Goal: Transaction & Acquisition: Download file/media

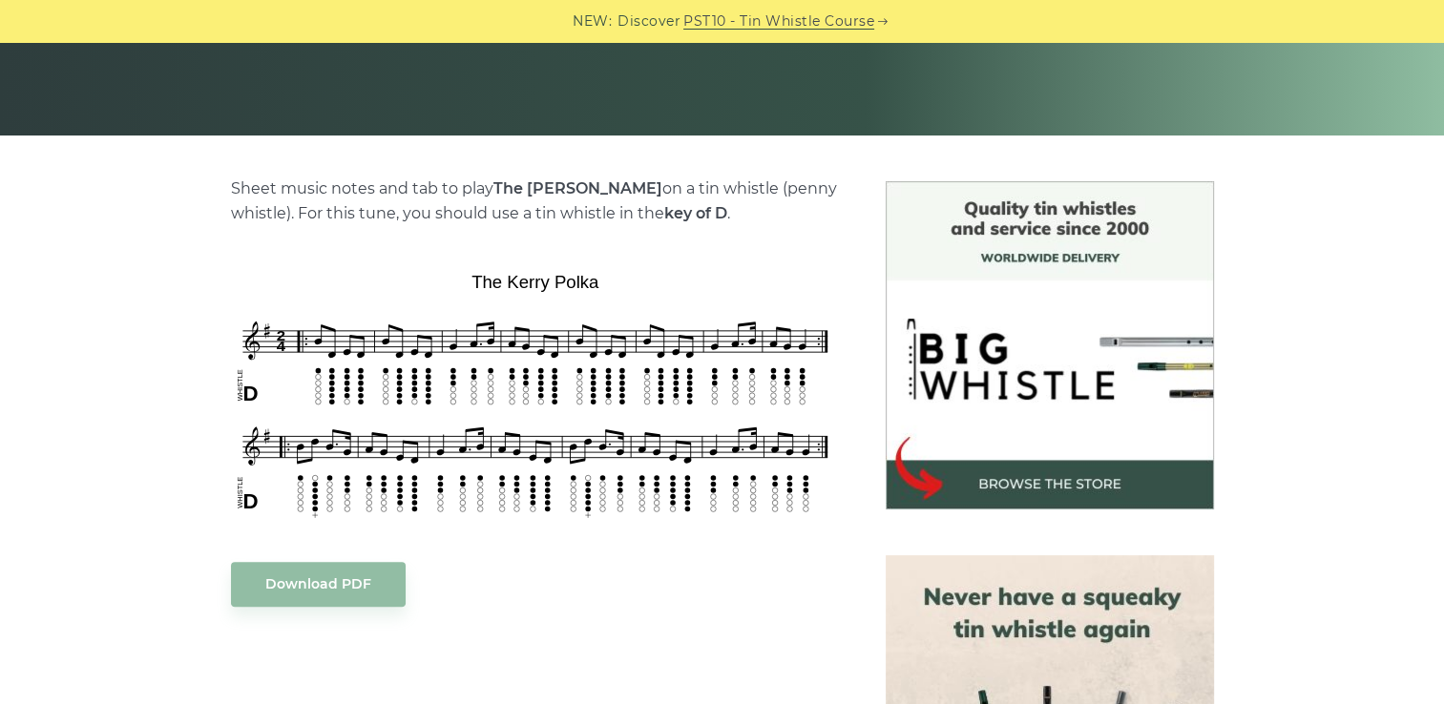
scroll to position [260, 0]
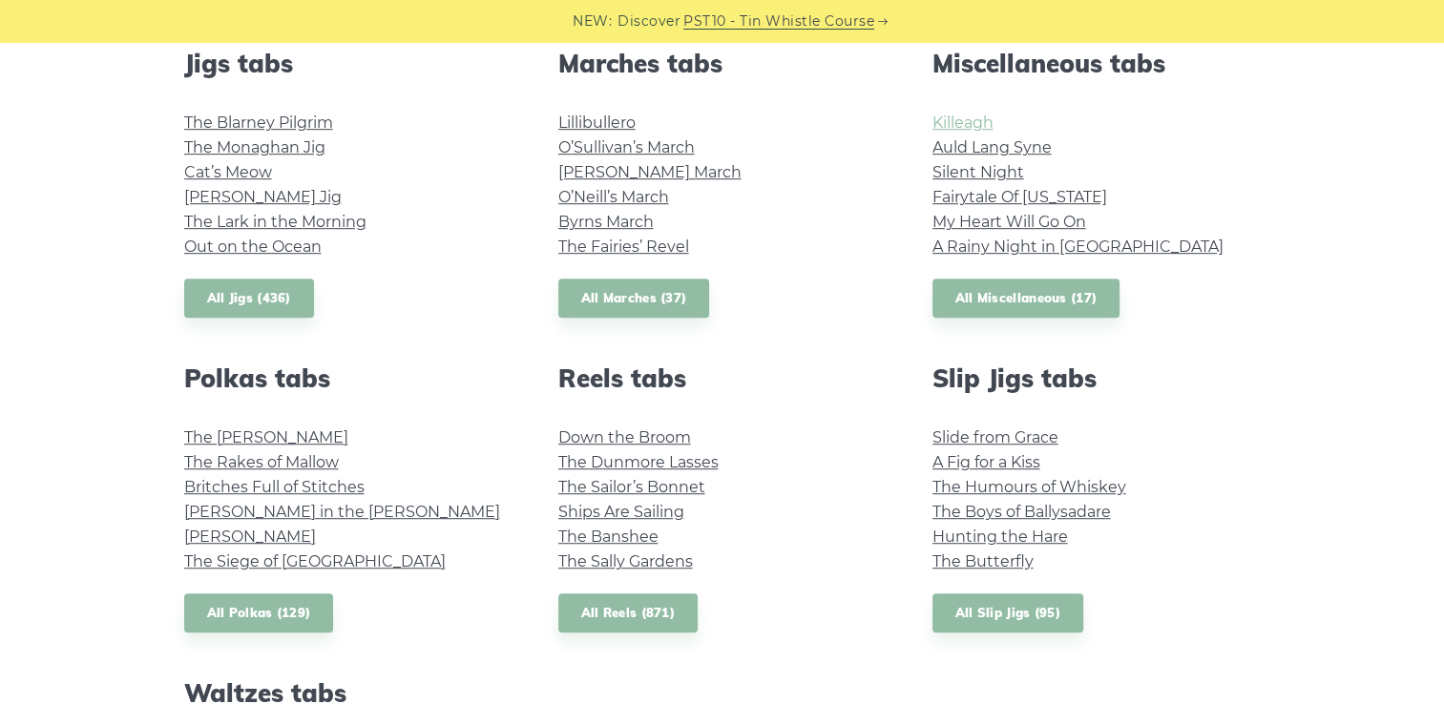
click at [966, 126] on link "Killeagh" at bounding box center [962, 123] width 61 height 18
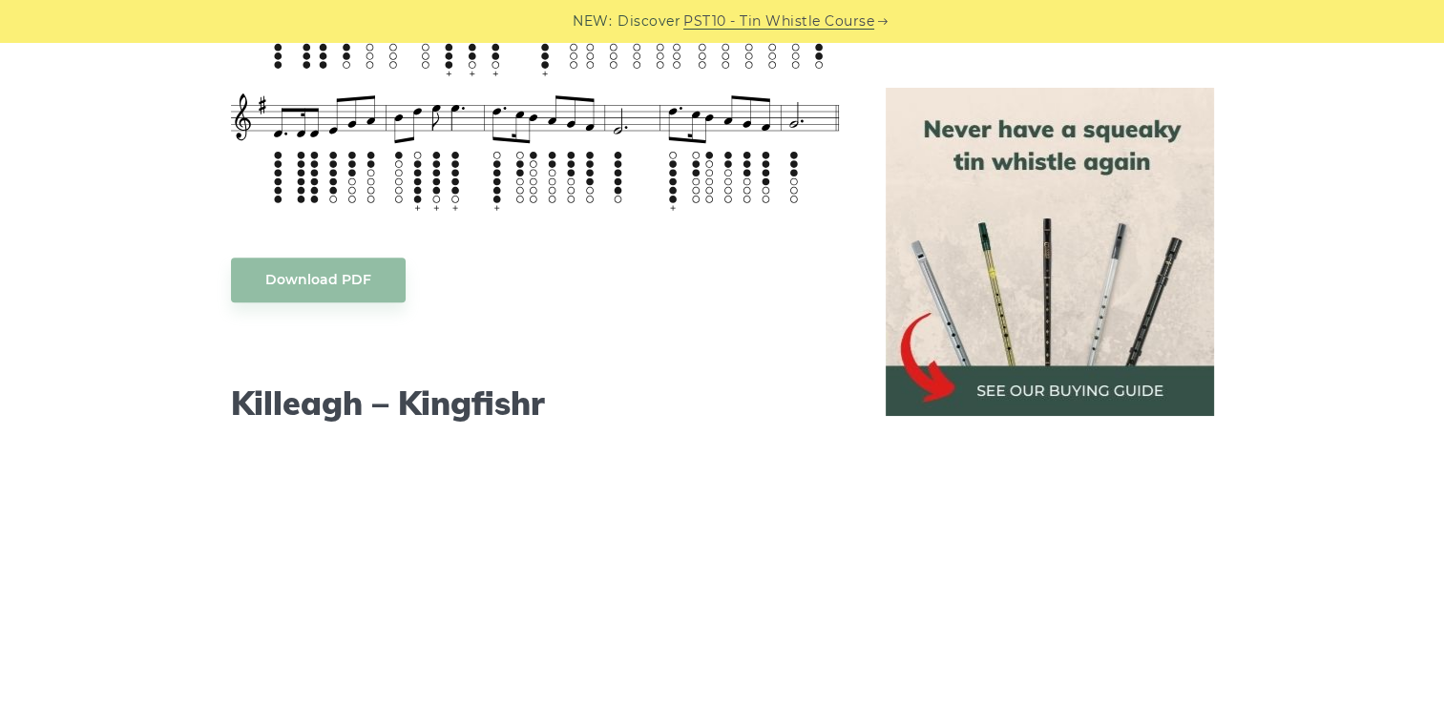
scroll to position [1702, 0]
click at [347, 290] on link "Download PDF" at bounding box center [318, 282] width 175 height 45
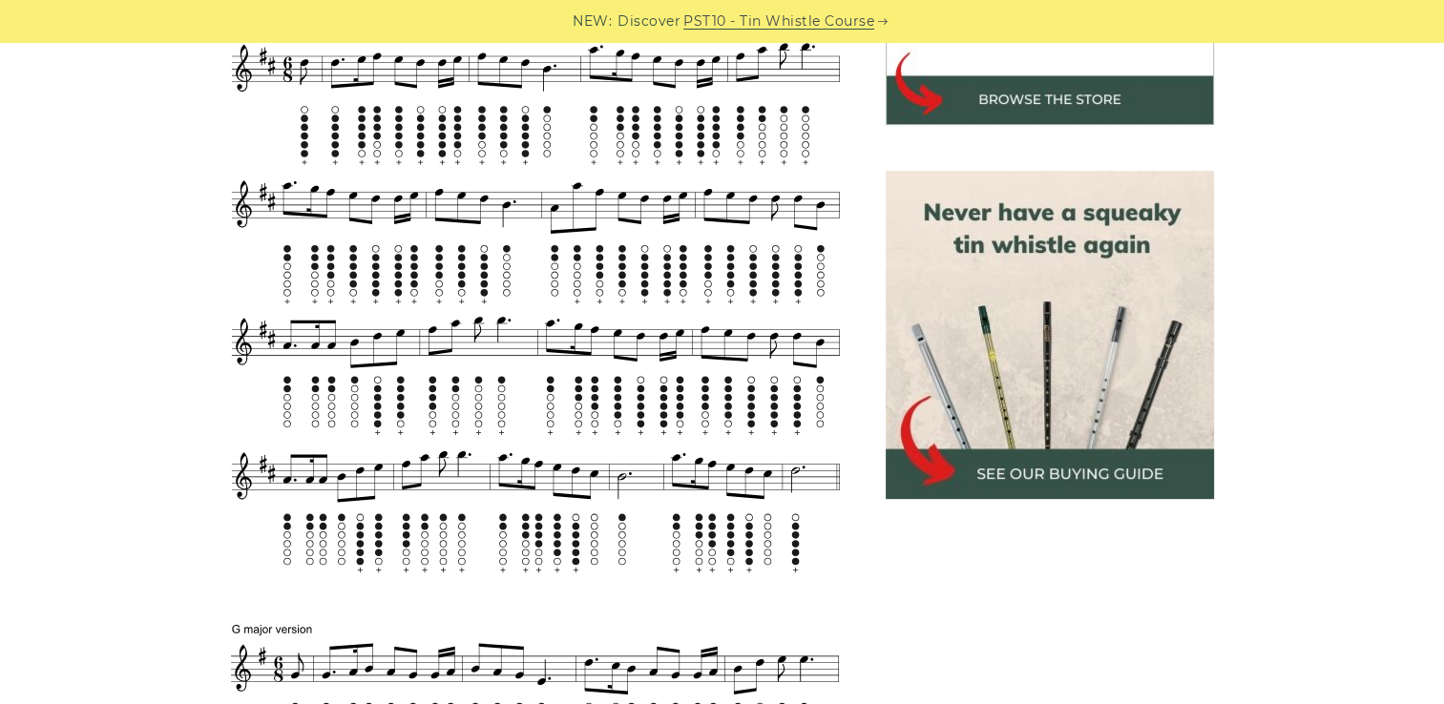
scroll to position [458, 0]
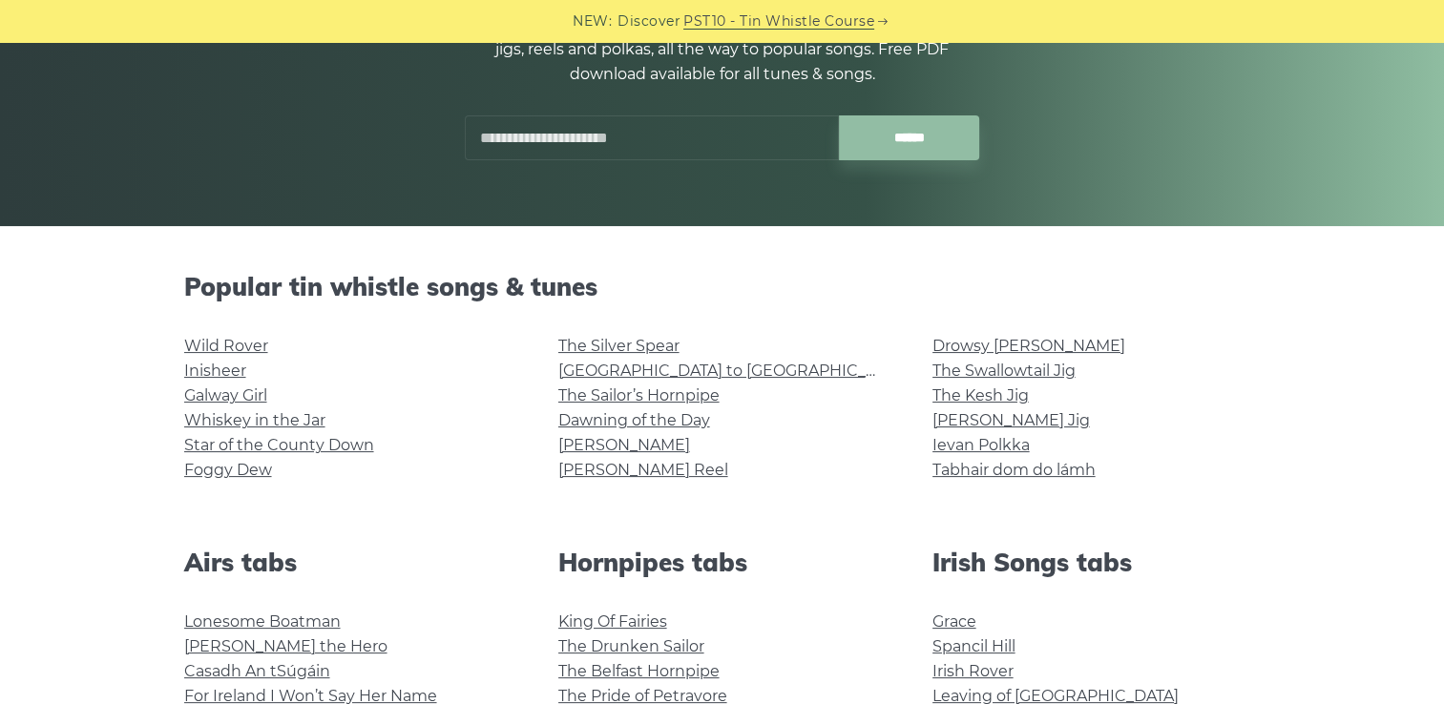
scroll to position [274, 0]
click at [233, 416] on link "Whiskey in the Jar" at bounding box center [254, 421] width 141 height 18
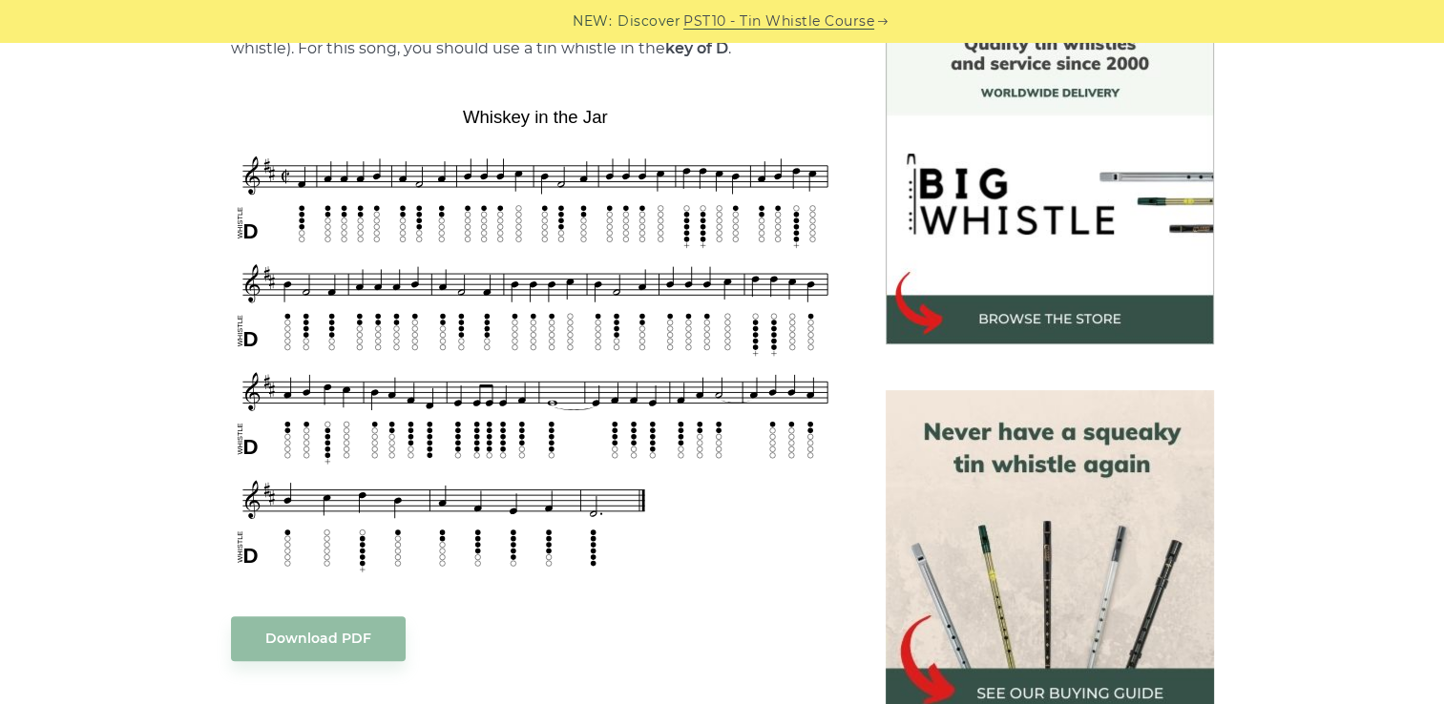
scroll to position [538, 0]
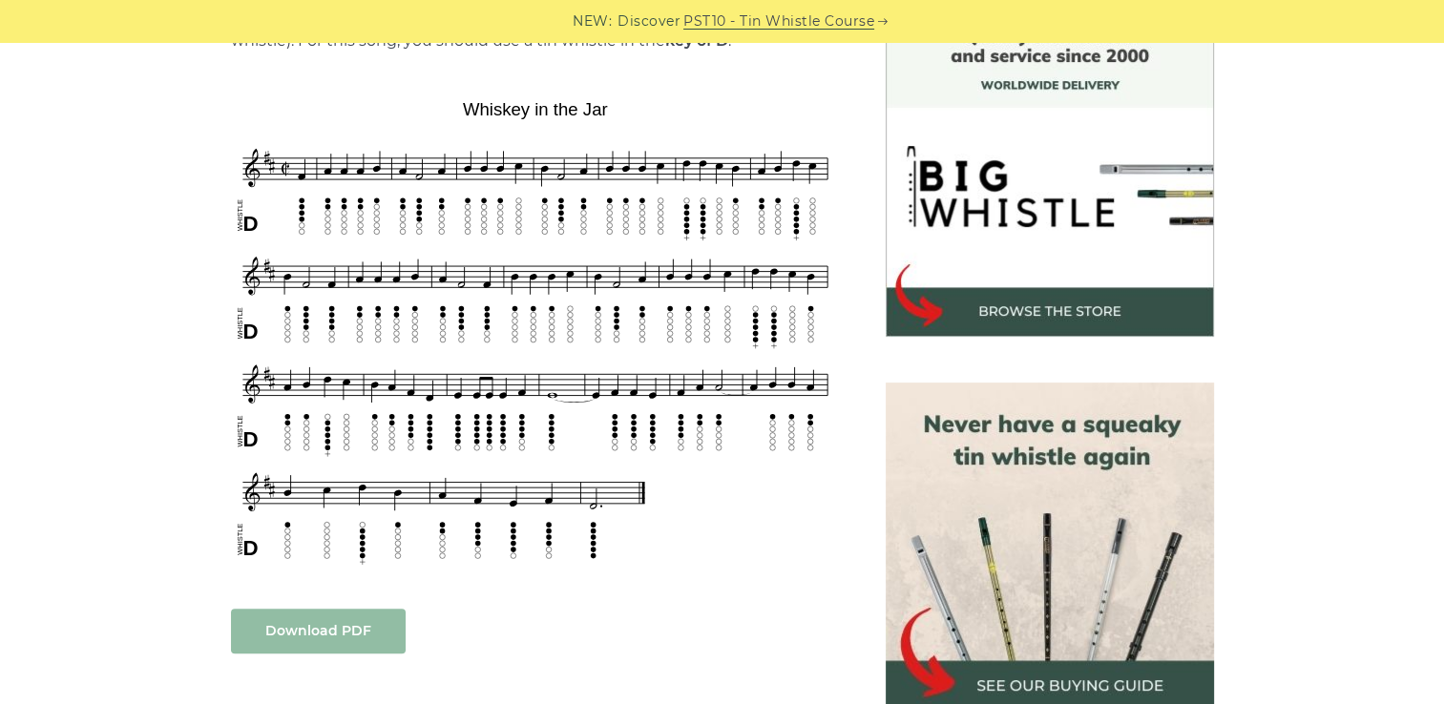
click at [354, 614] on link "Download PDF" at bounding box center [318, 631] width 175 height 45
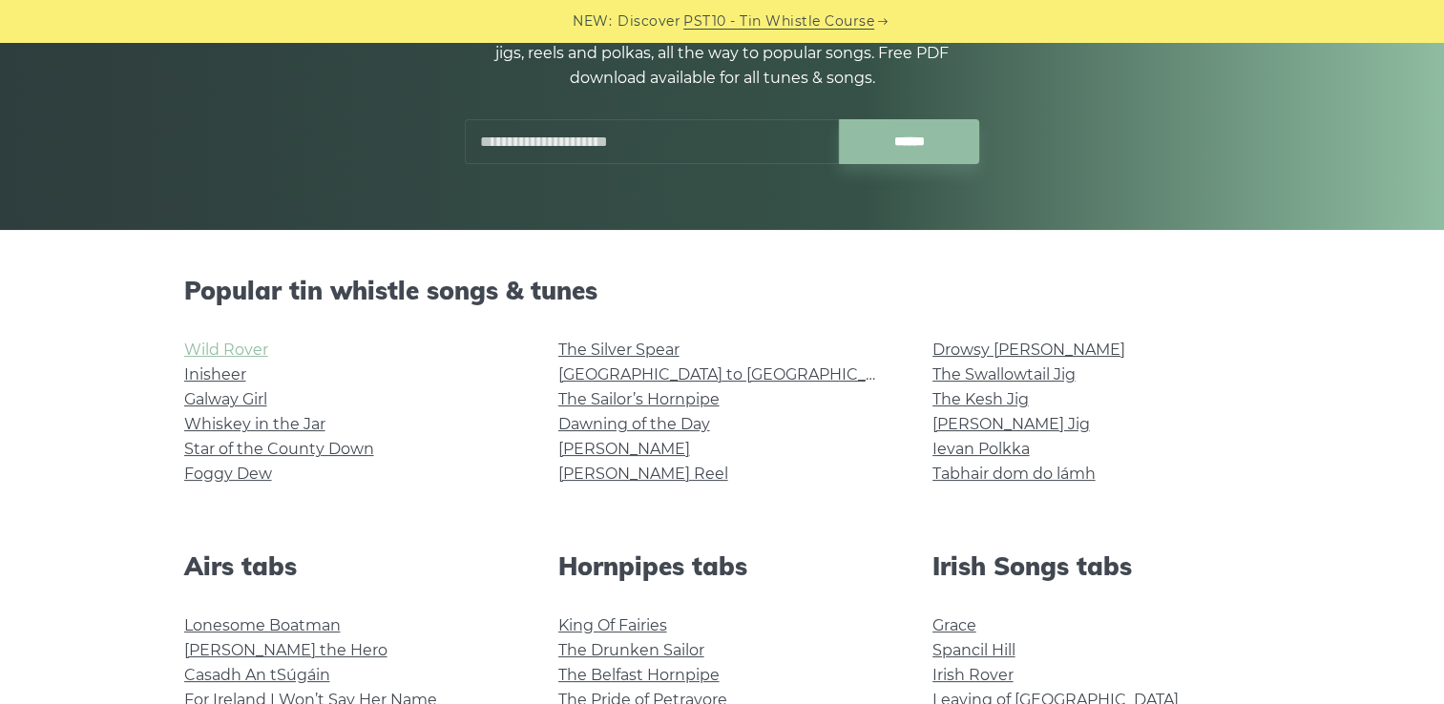
click at [218, 349] on link "Wild Rover" at bounding box center [226, 350] width 84 height 18
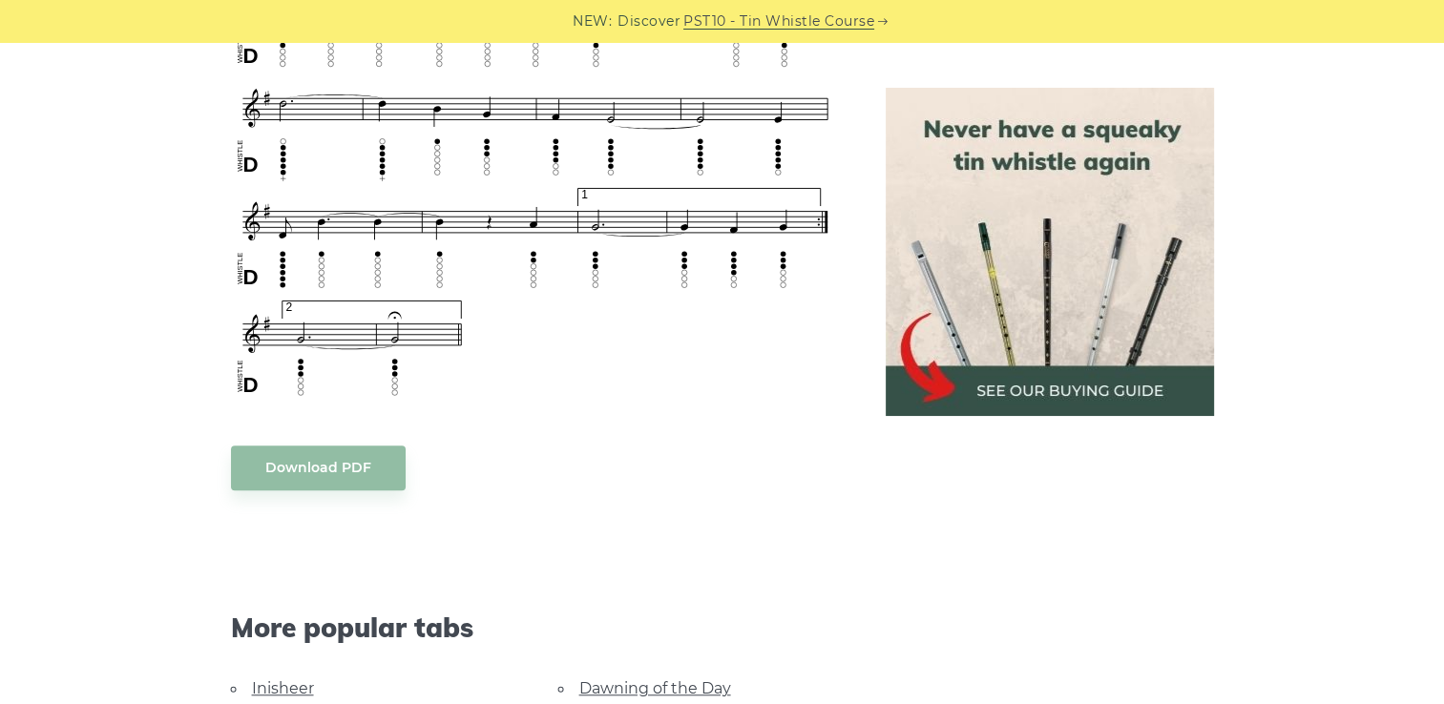
scroll to position [1392, 0]
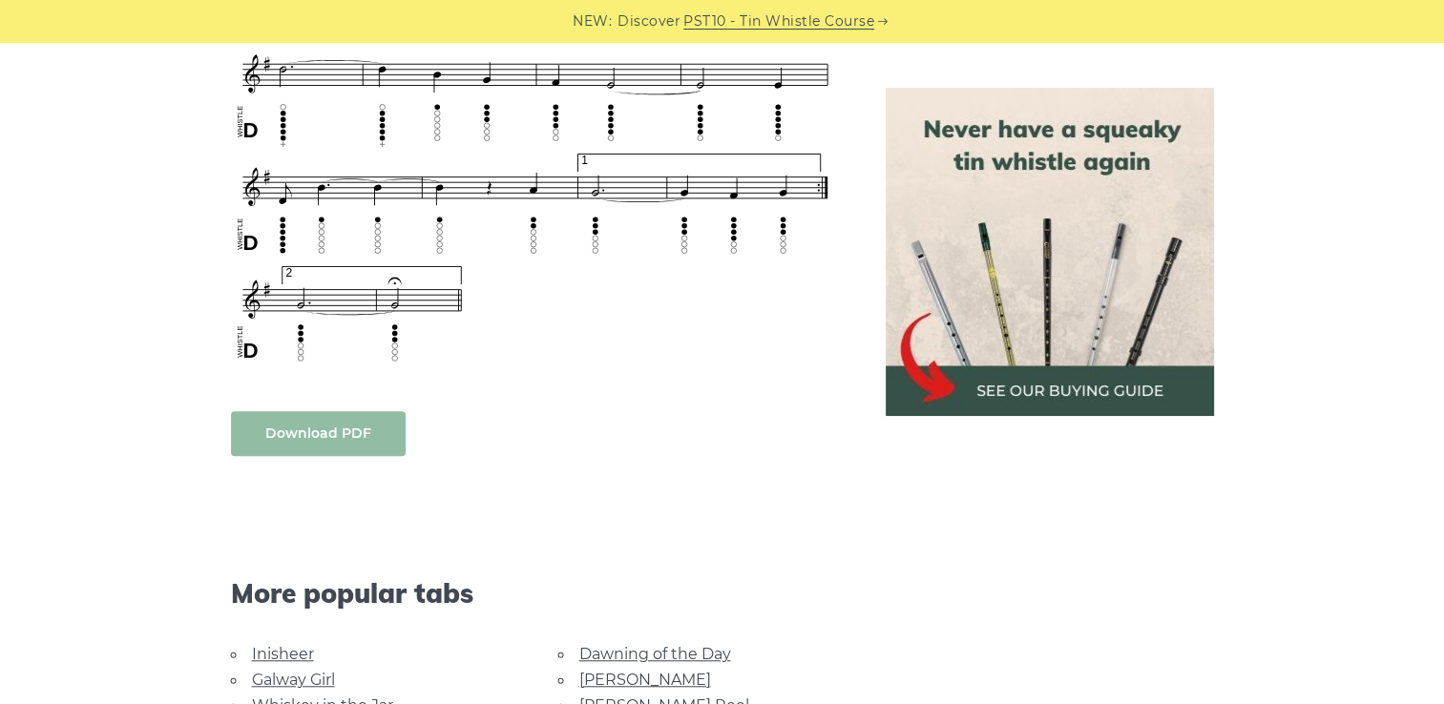
click at [358, 443] on link "Download PDF" at bounding box center [318, 433] width 175 height 45
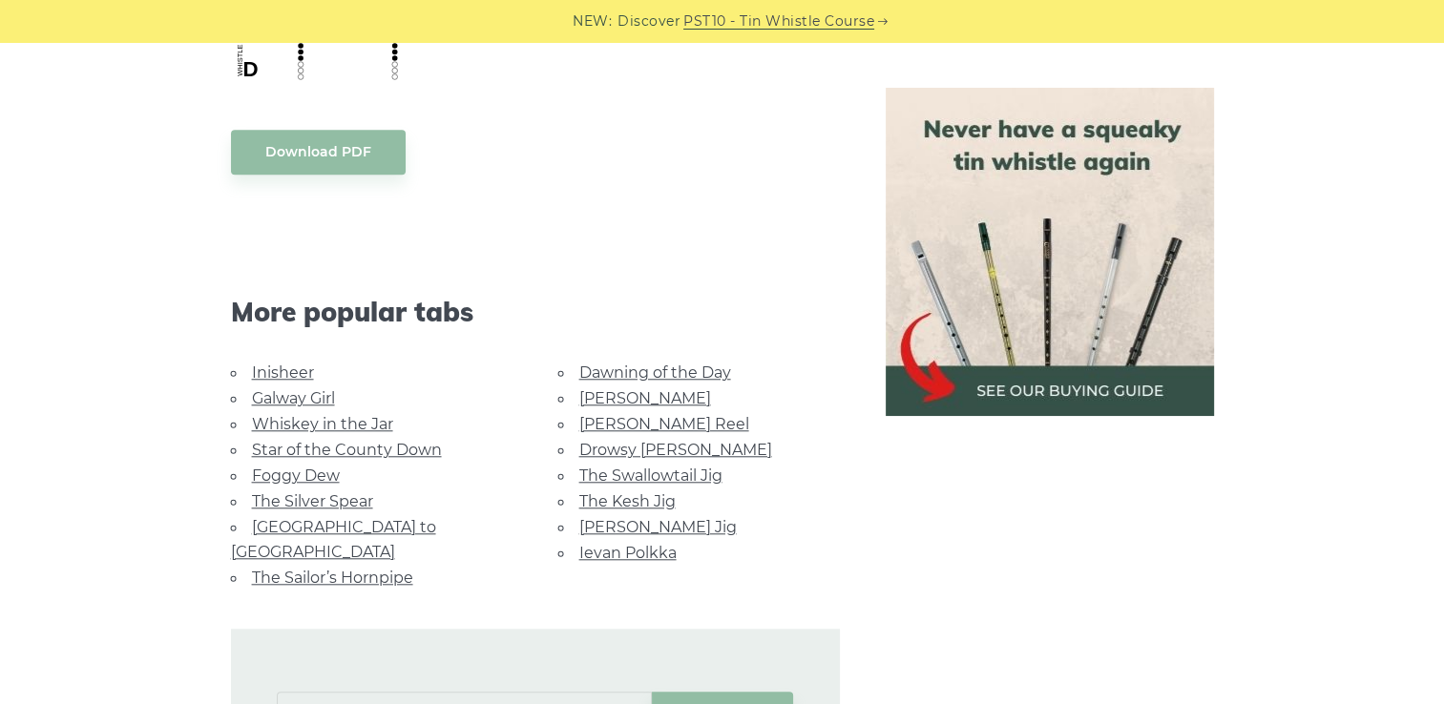
scroll to position [1675, 0]
click at [611, 377] on link "Dawning of the Day" at bounding box center [655, 372] width 152 height 18
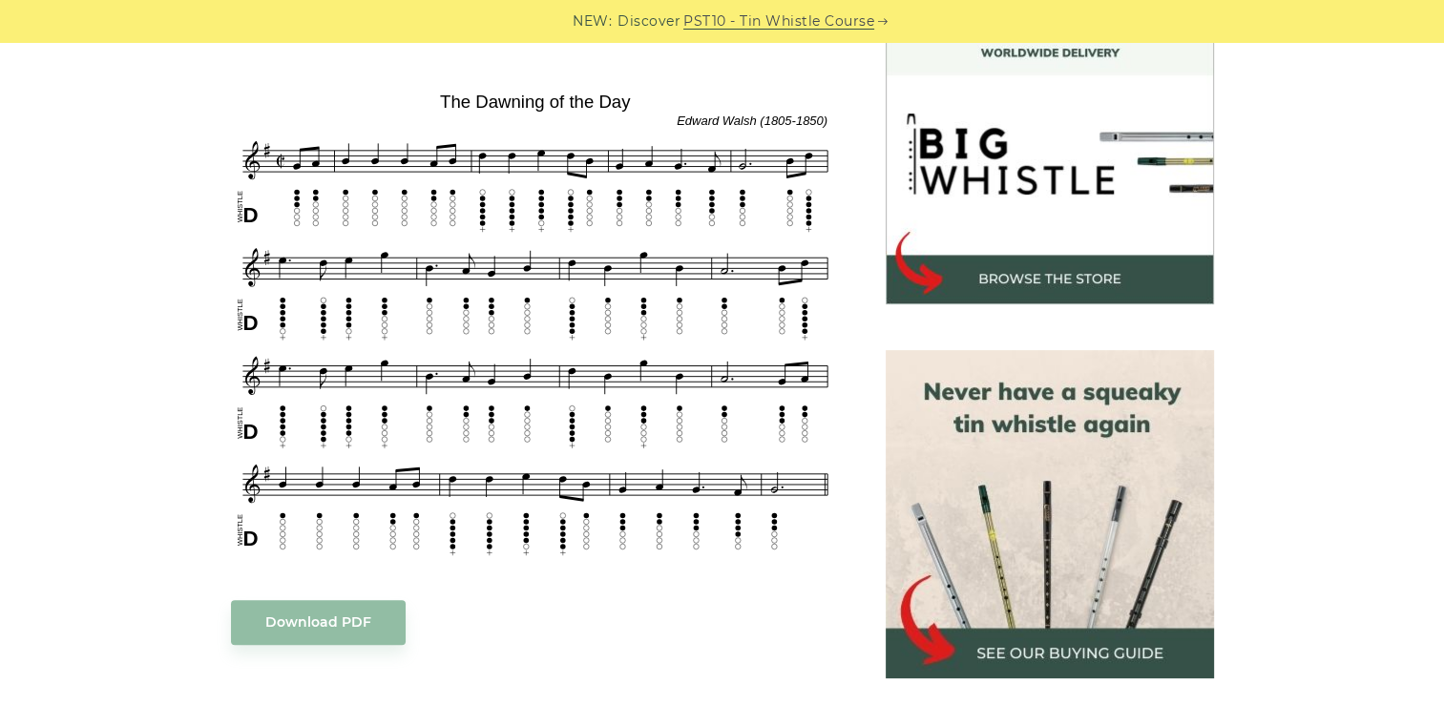
scroll to position [579, 0]
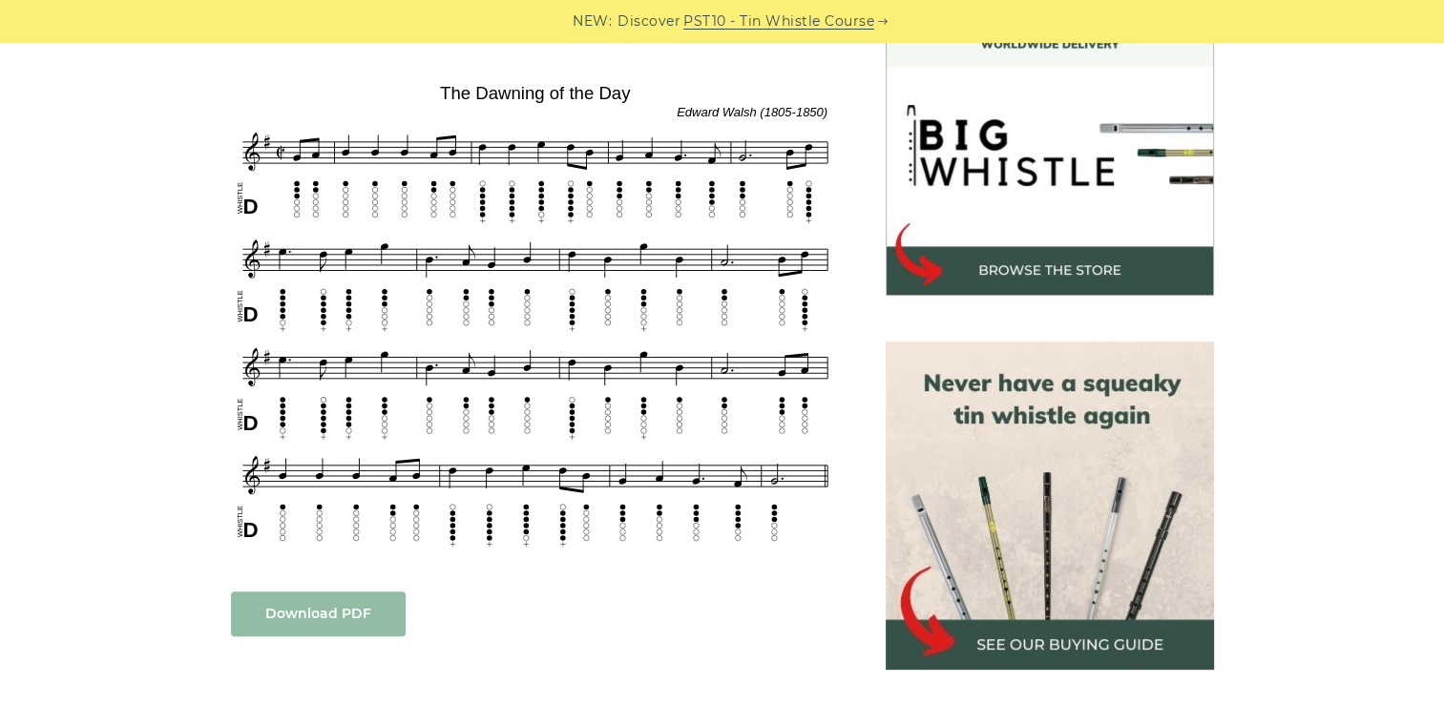
click at [305, 621] on link "Download PDF" at bounding box center [318, 614] width 175 height 45
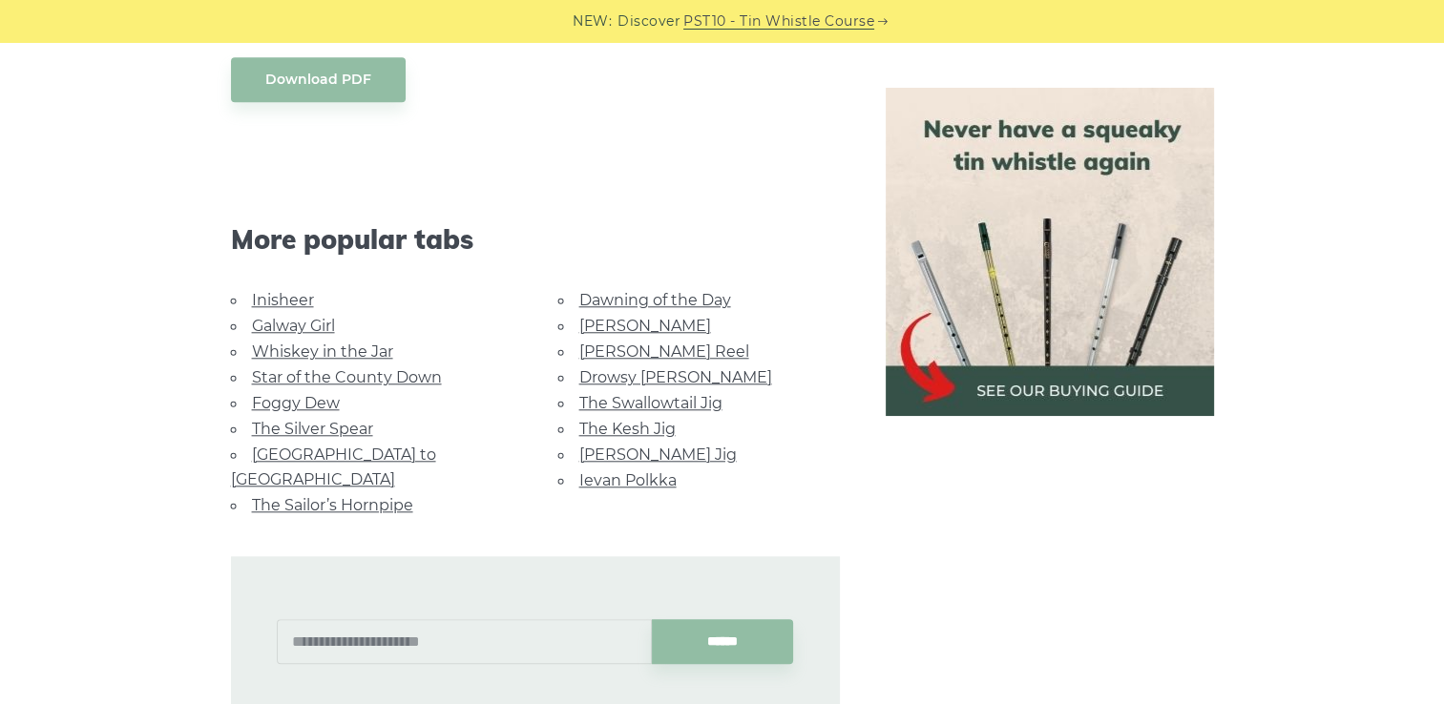
scroll to position [1748, 0]
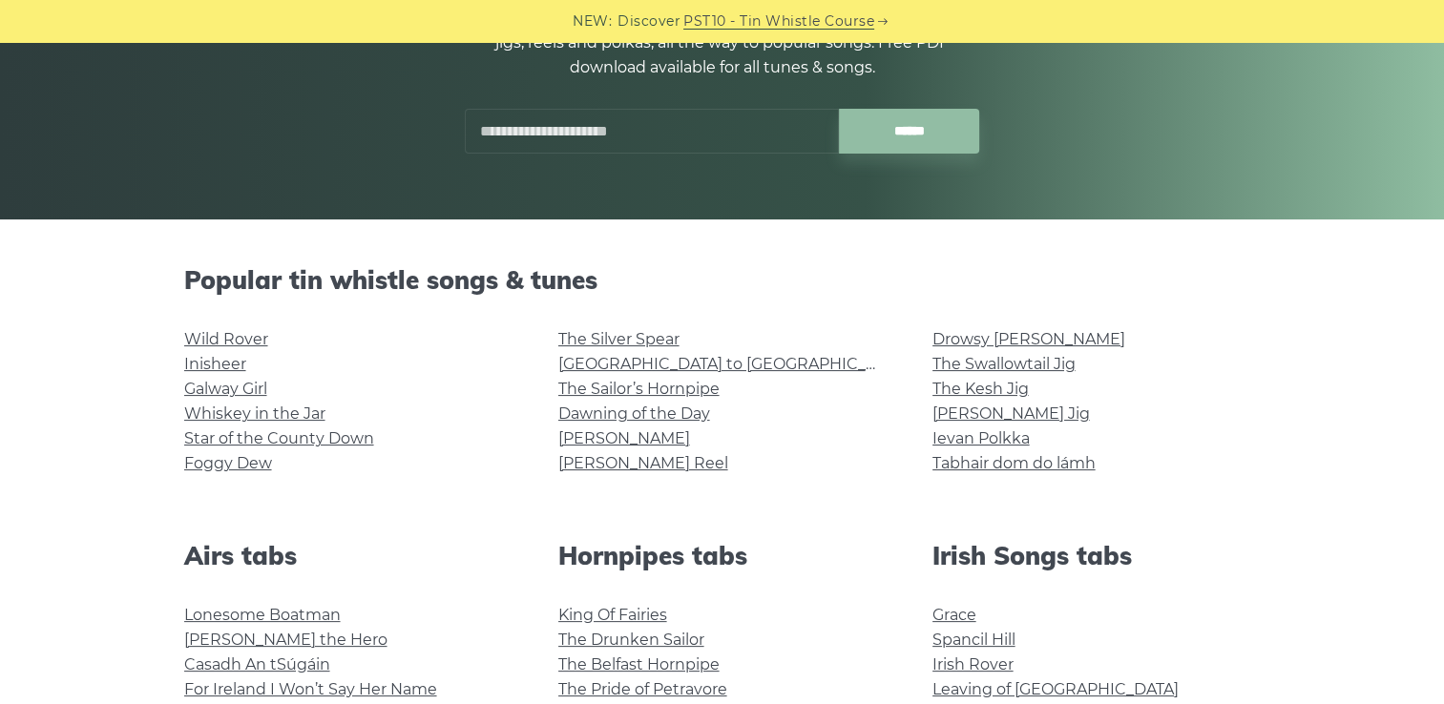
scroll to position [332, 0]
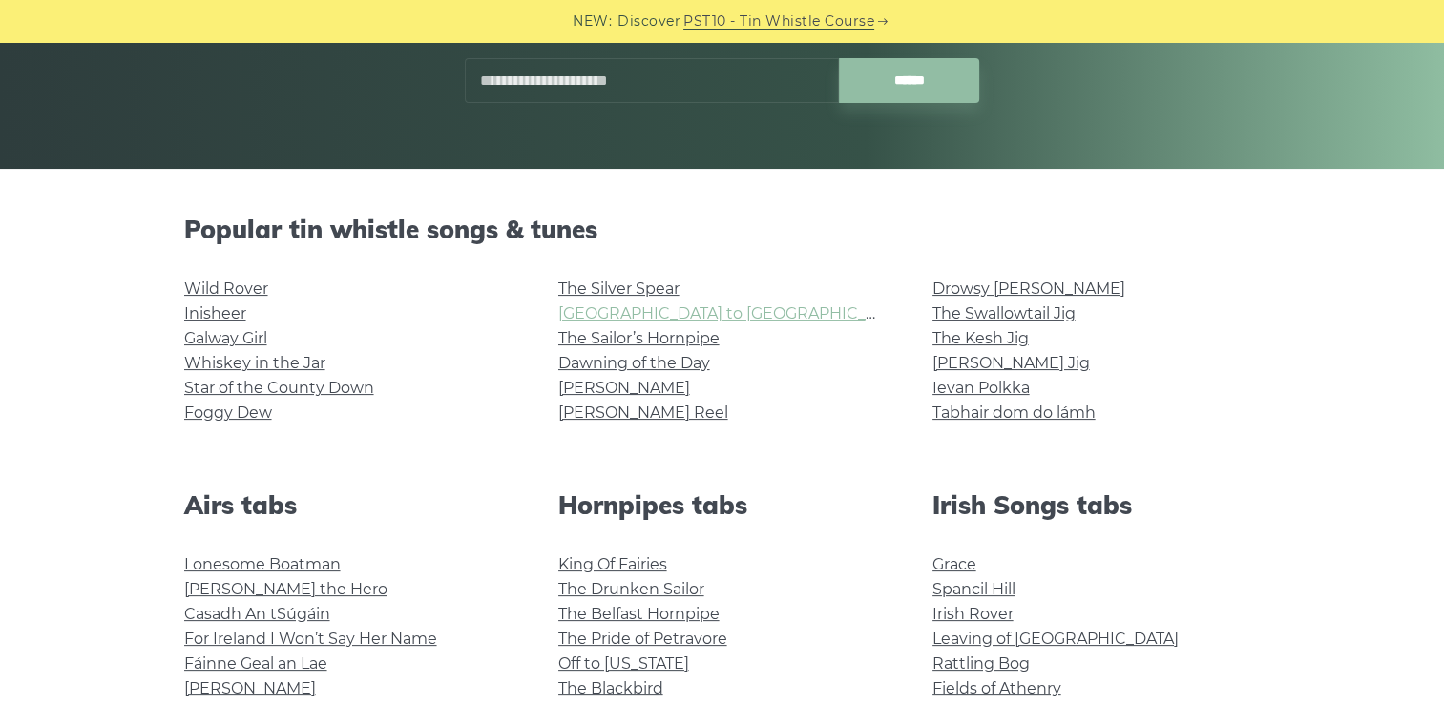
click at [652, 314] on link "[GEOGRAPHIC_DATA] to [GEOGRAPHIC_DATA]" at bounding box center [734, 313] width 352 height 18
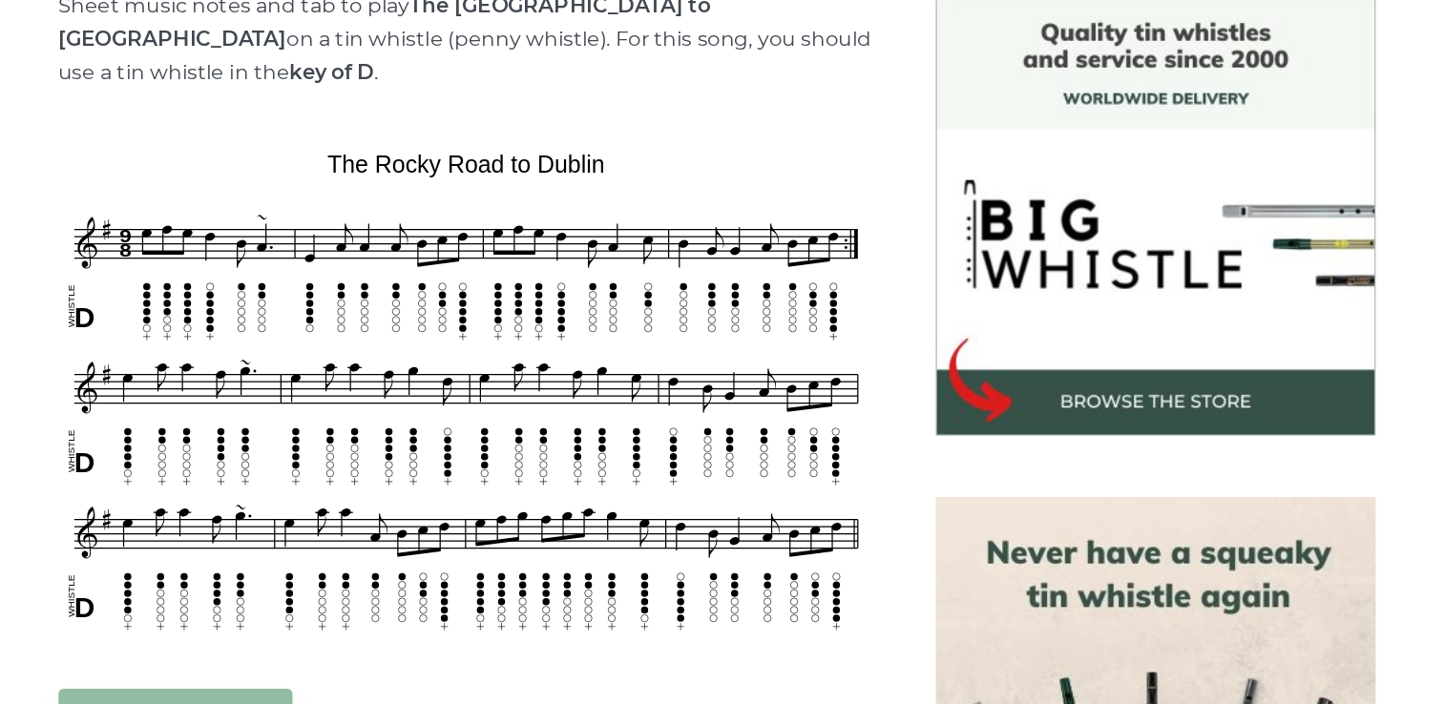
scroll to position [454, 0]
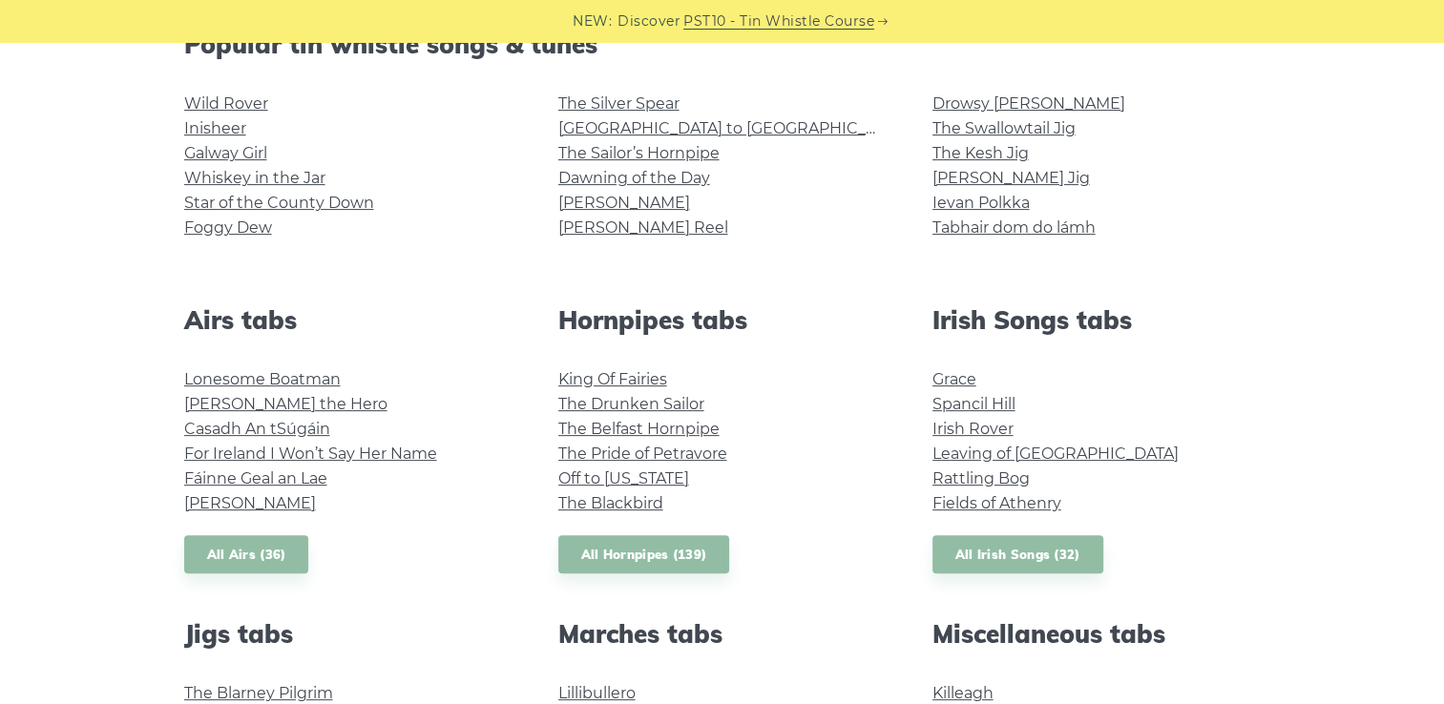
scroll to position [561, 0]
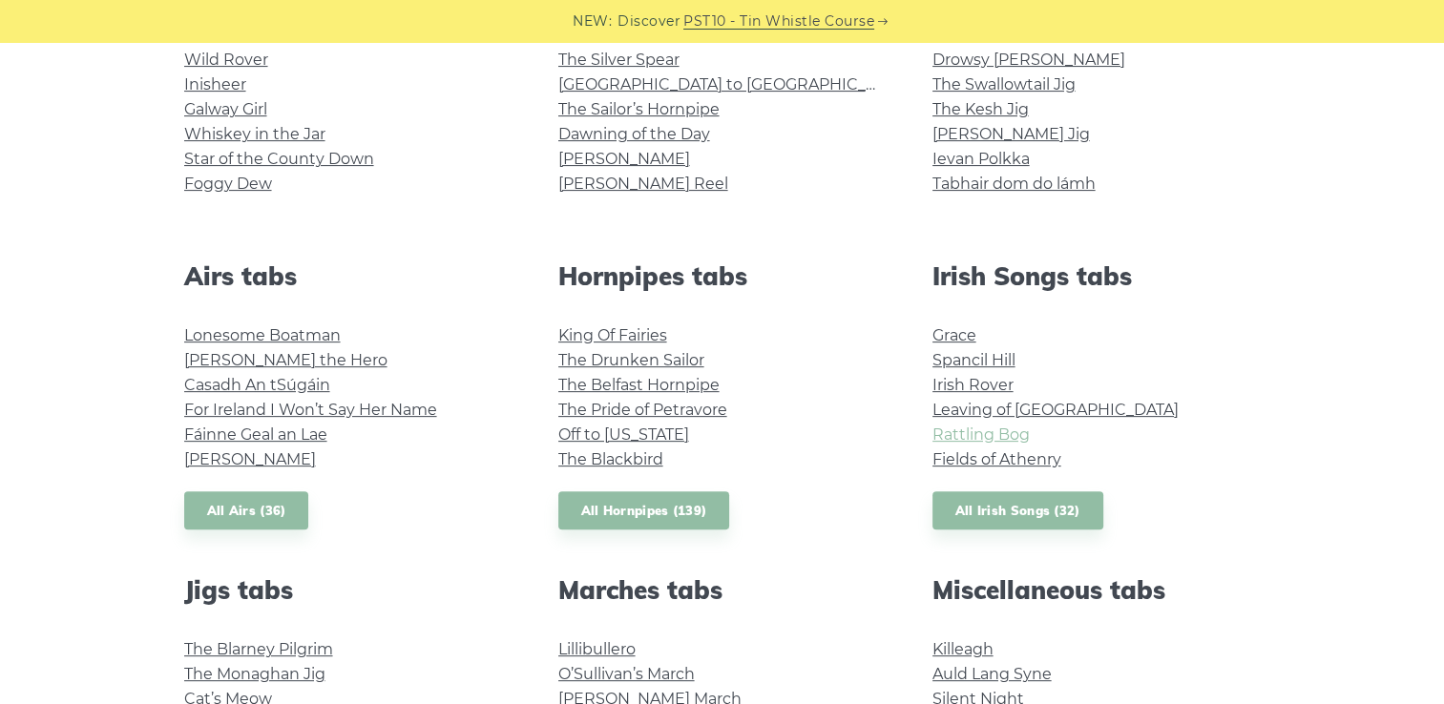
click at [971, 438] on link "Rattling Bog" at bounding box center [980, 435] width 97 height 18
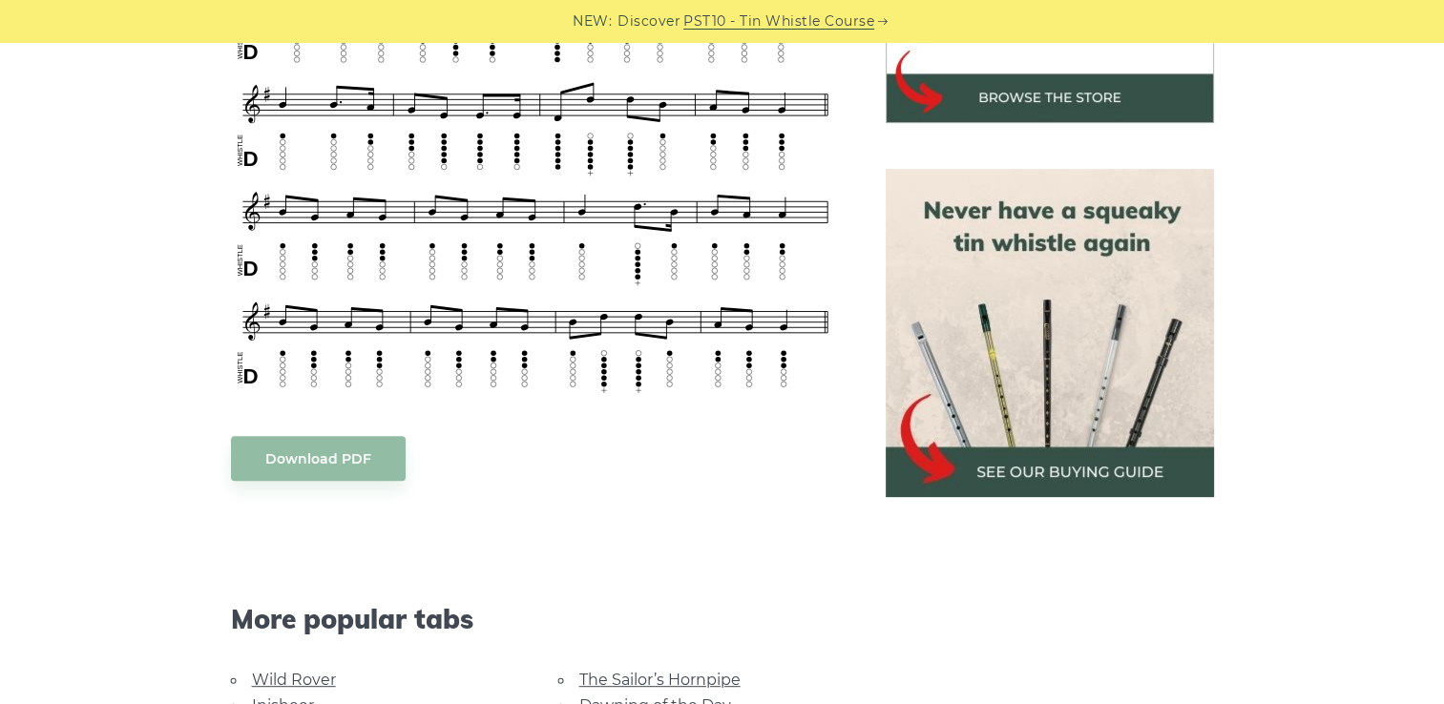
scroll to position [779, 0]
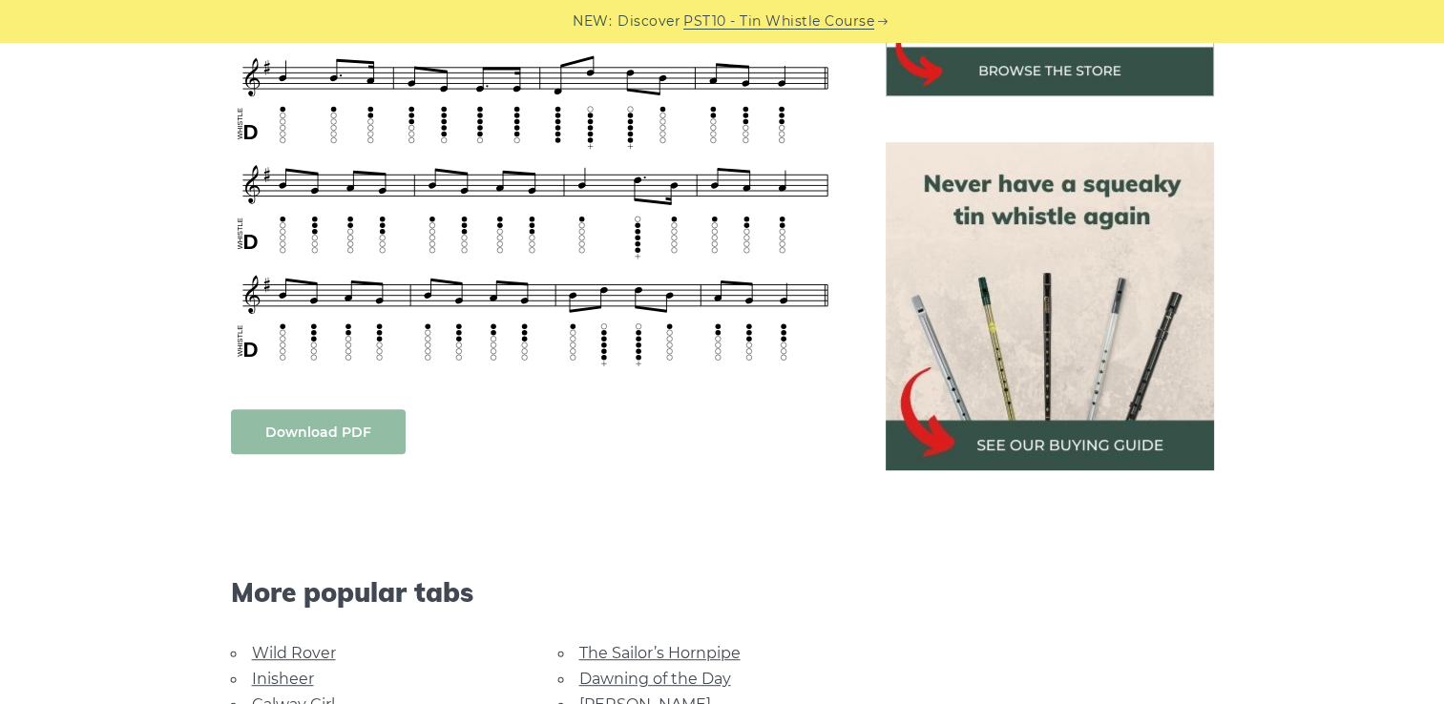
click at [295, 418] on link "Download PDF" at bounding box center [318, 431] width 175 height 45
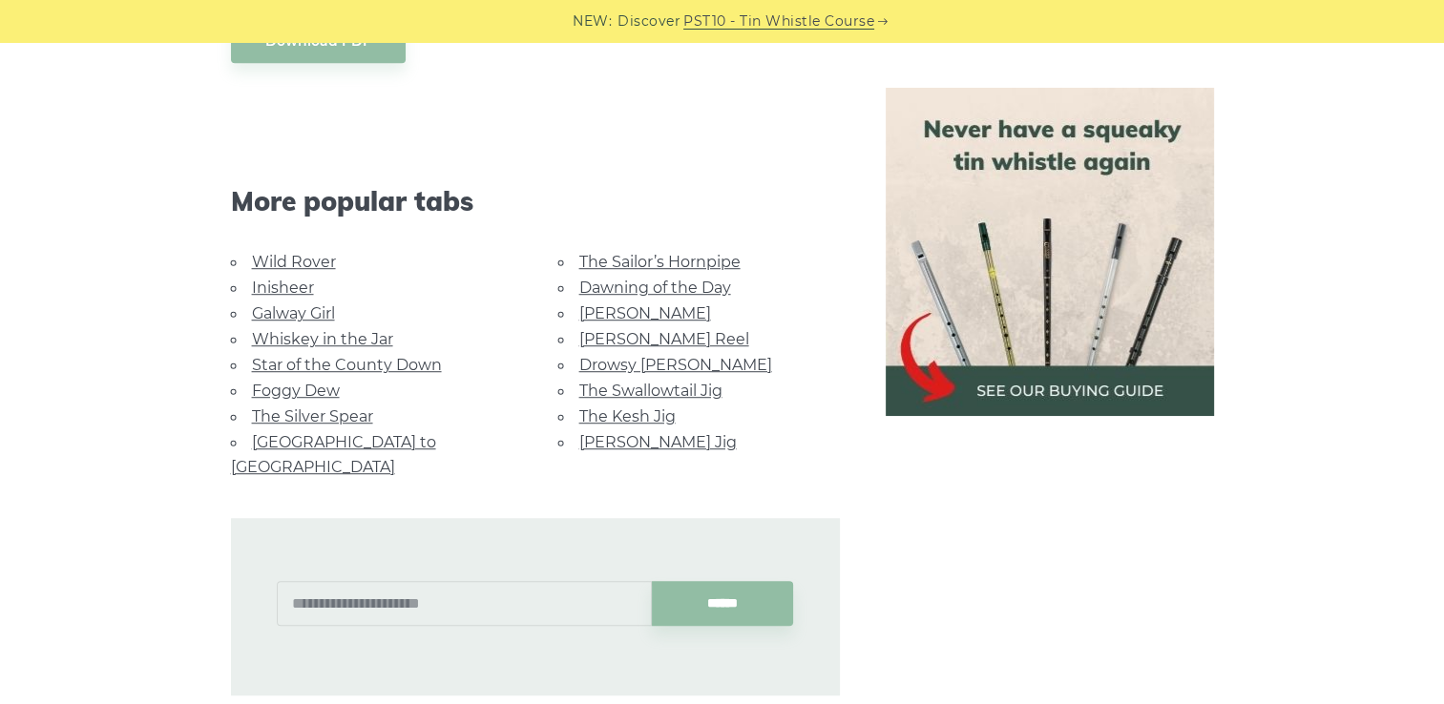
scroll to position [1167, 0]
click at [277, 313] on link "Galway Girl" at bounding box center [293, 316] width 83 height 18
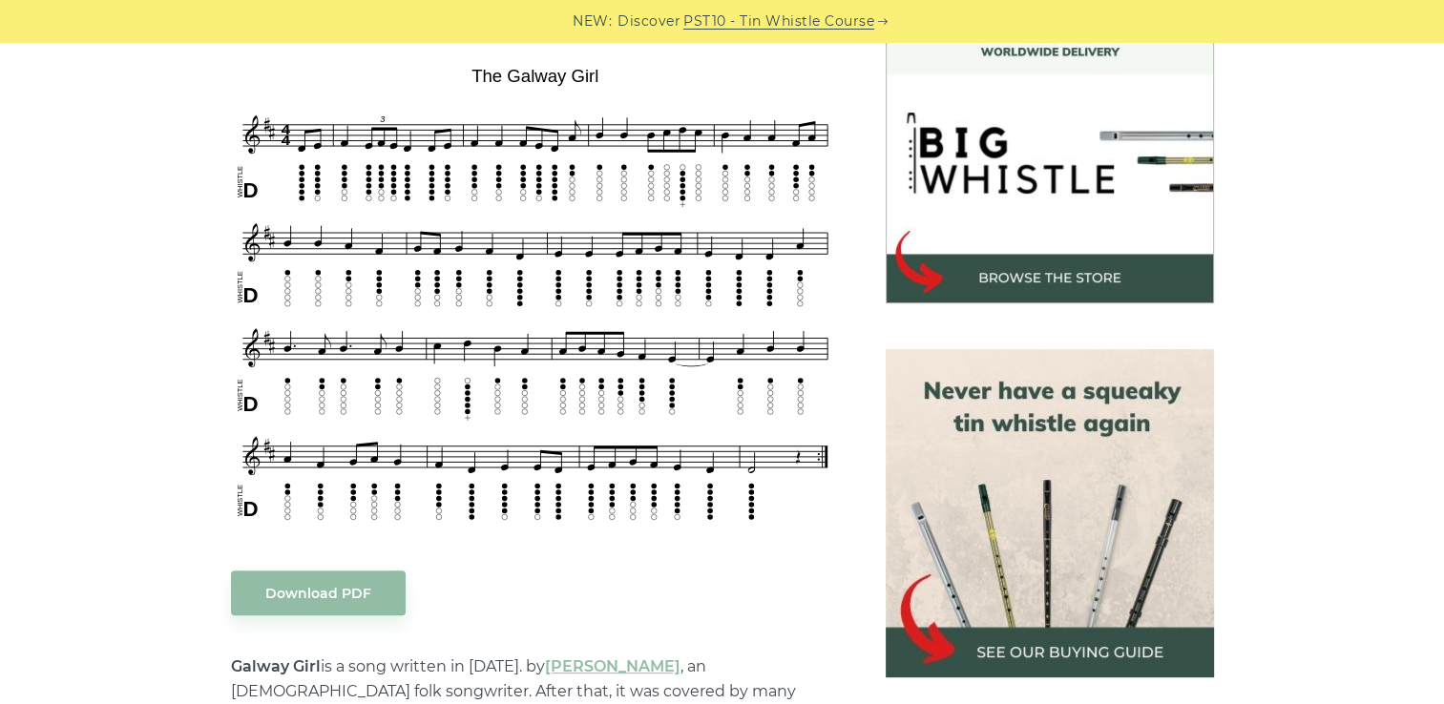
scroll to position [590, 0]
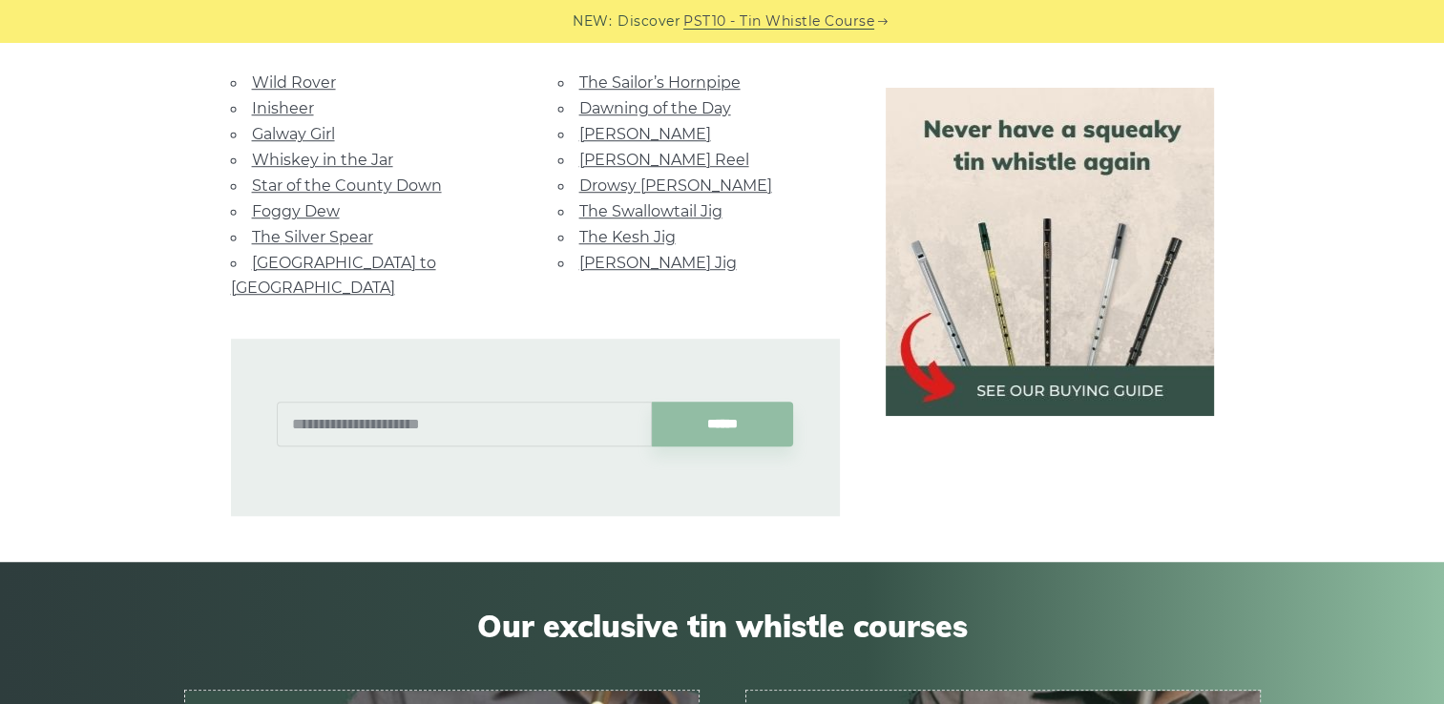
scroll to position [1208, 0]
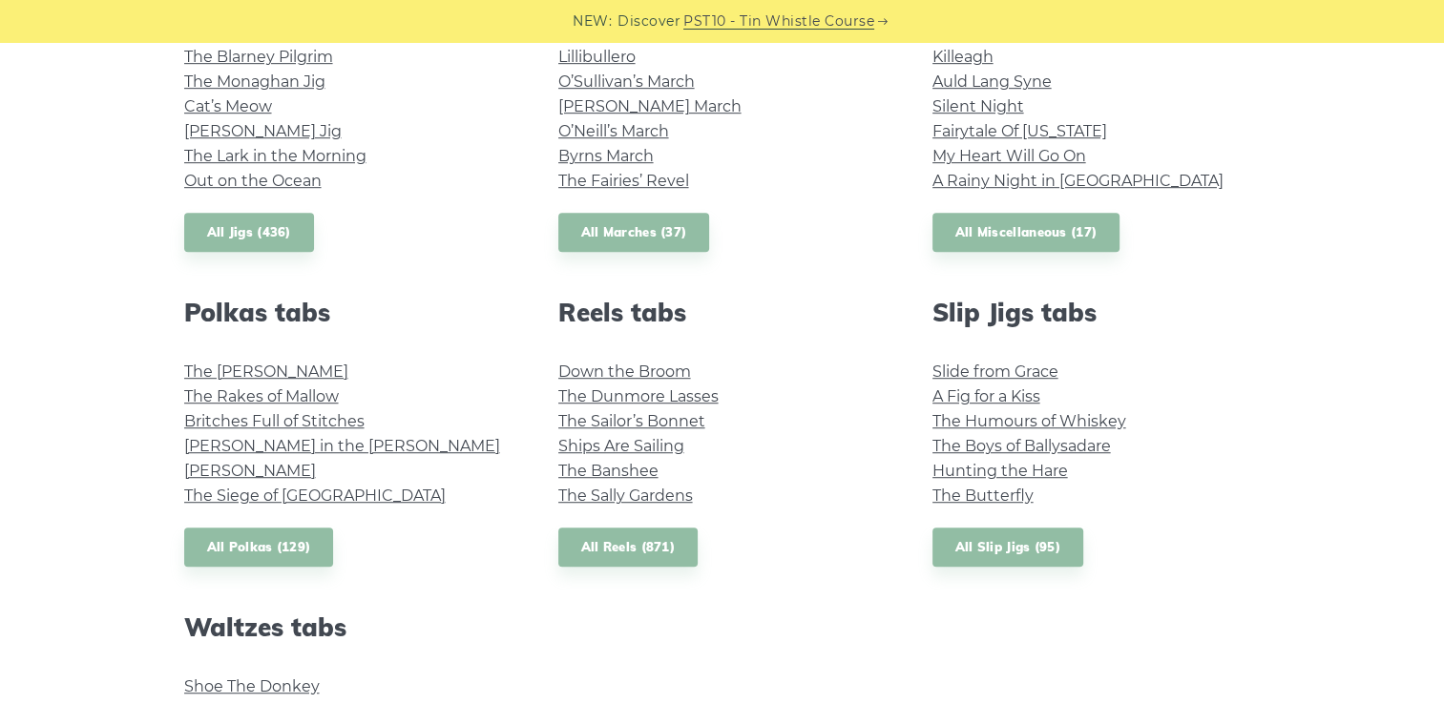
scroll to position [1141, 0]
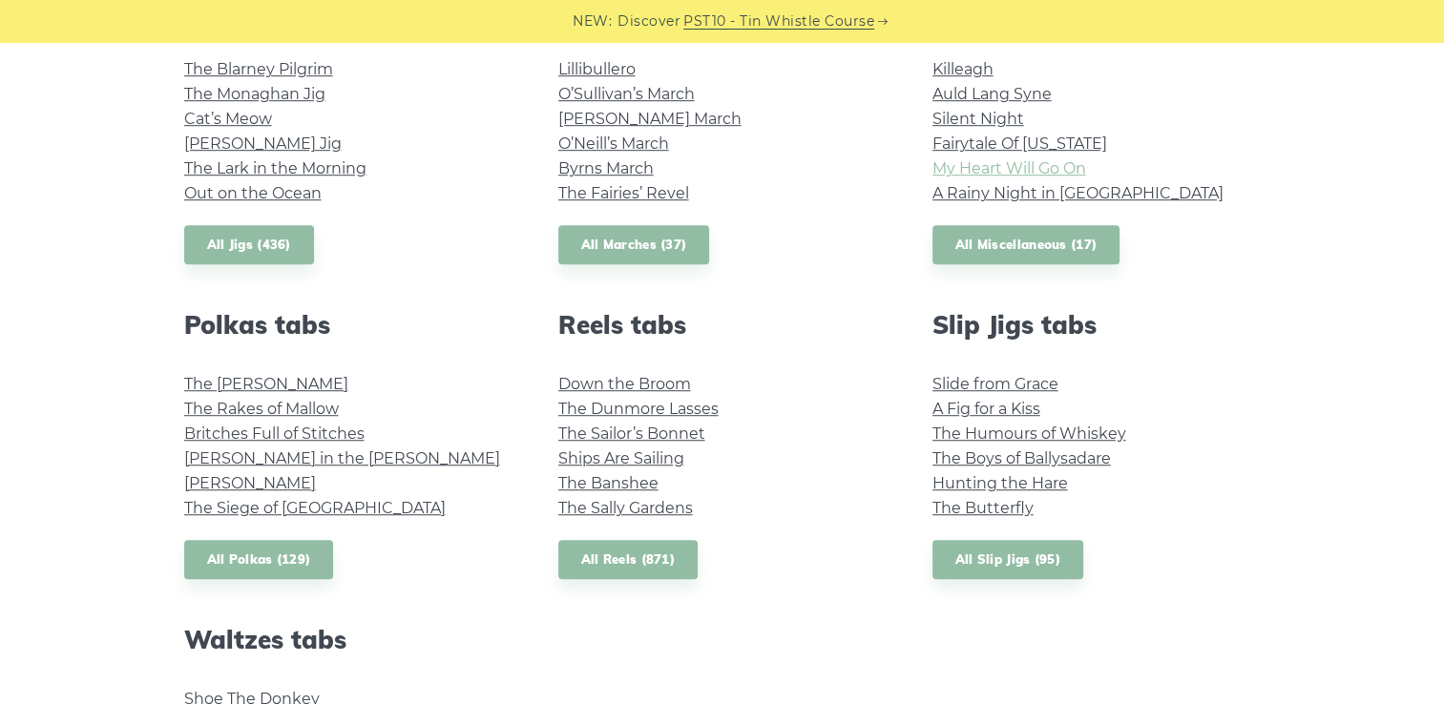
click at [1040, 175] on link "My Heart Will Go On" at bounding box center [1009, 168] width 154 height 18
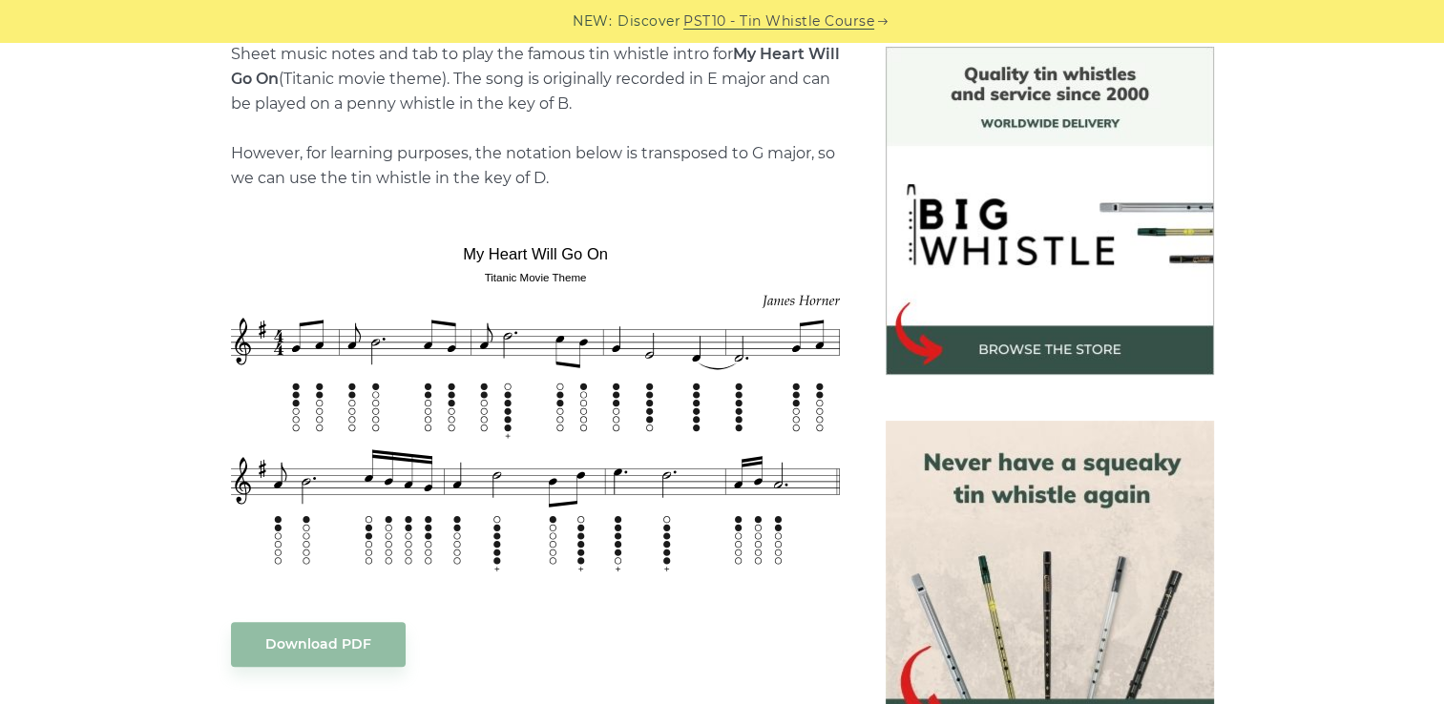
scroll to position [641, 0]
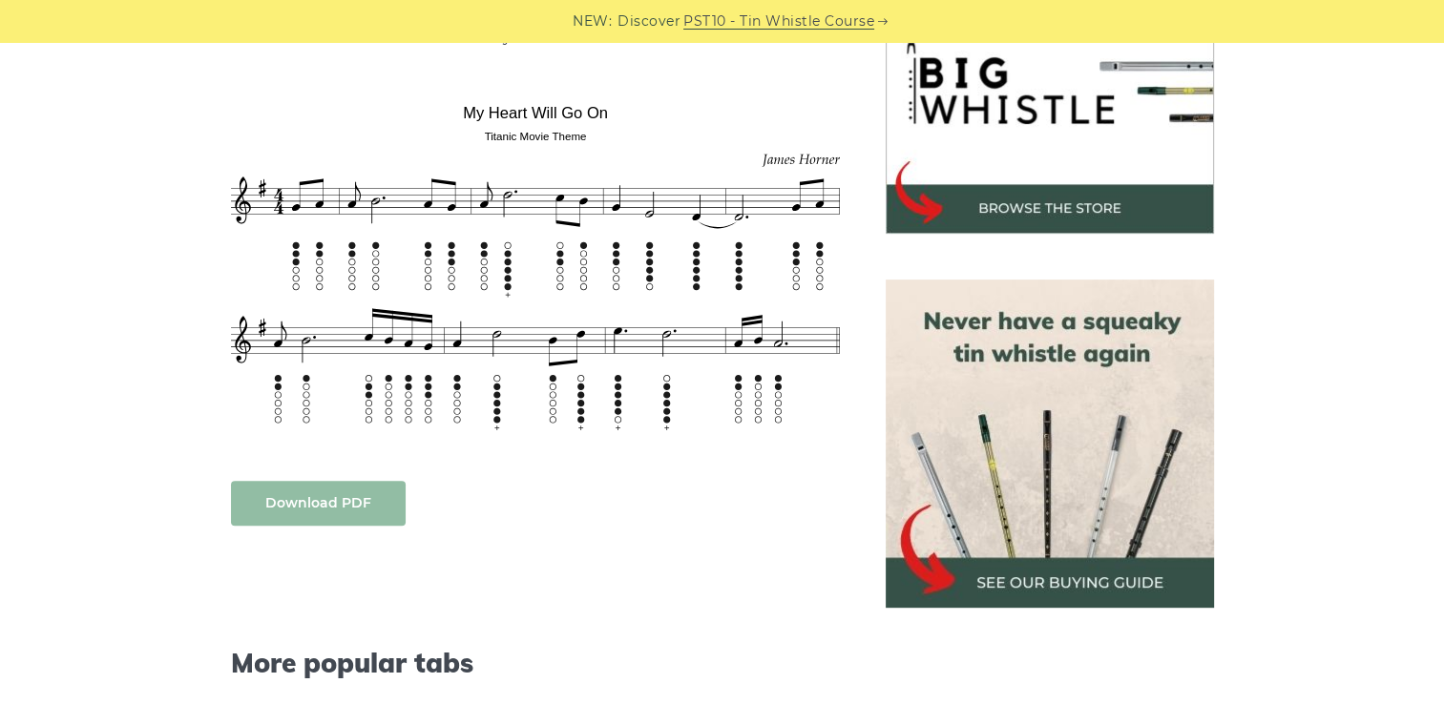
click at [389, 494] on link "Download PDF" at bounding box center [318, 503] width 175 height 45
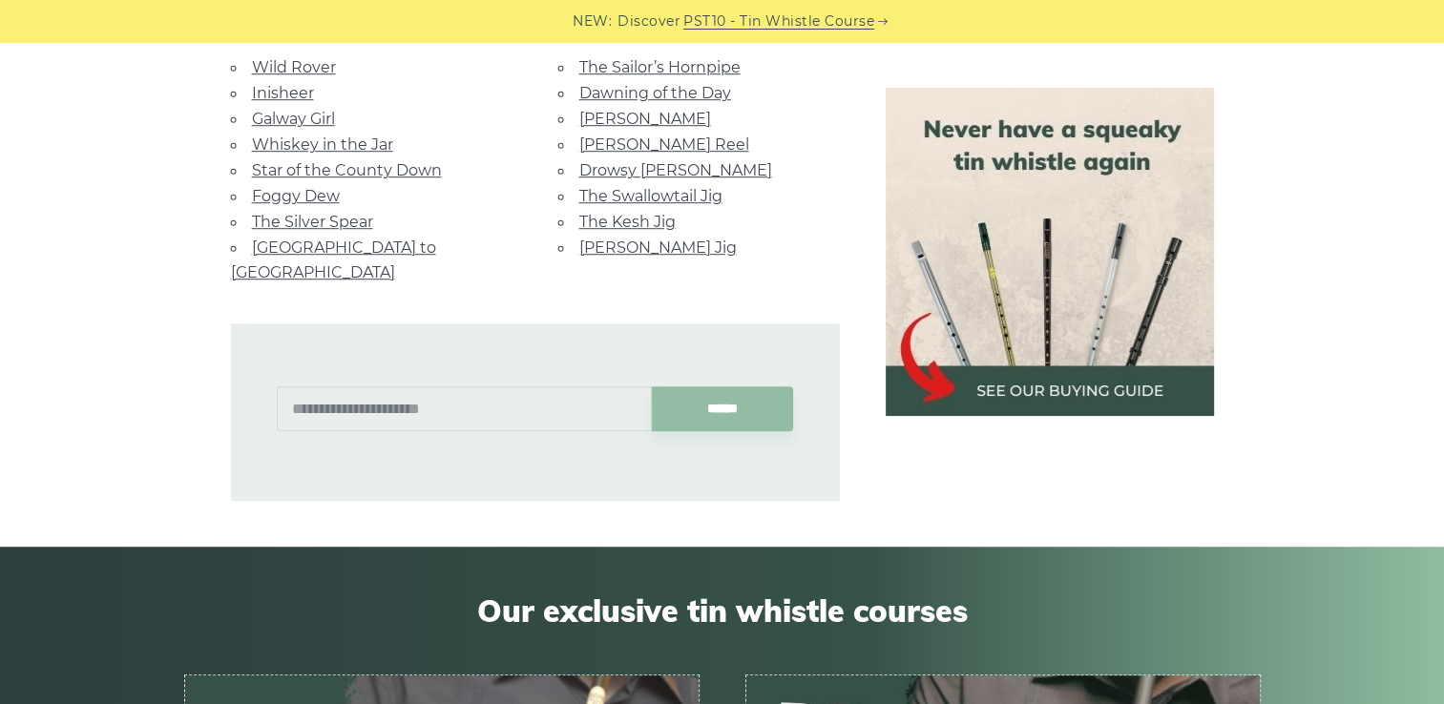
scroll to position [1300, 0]
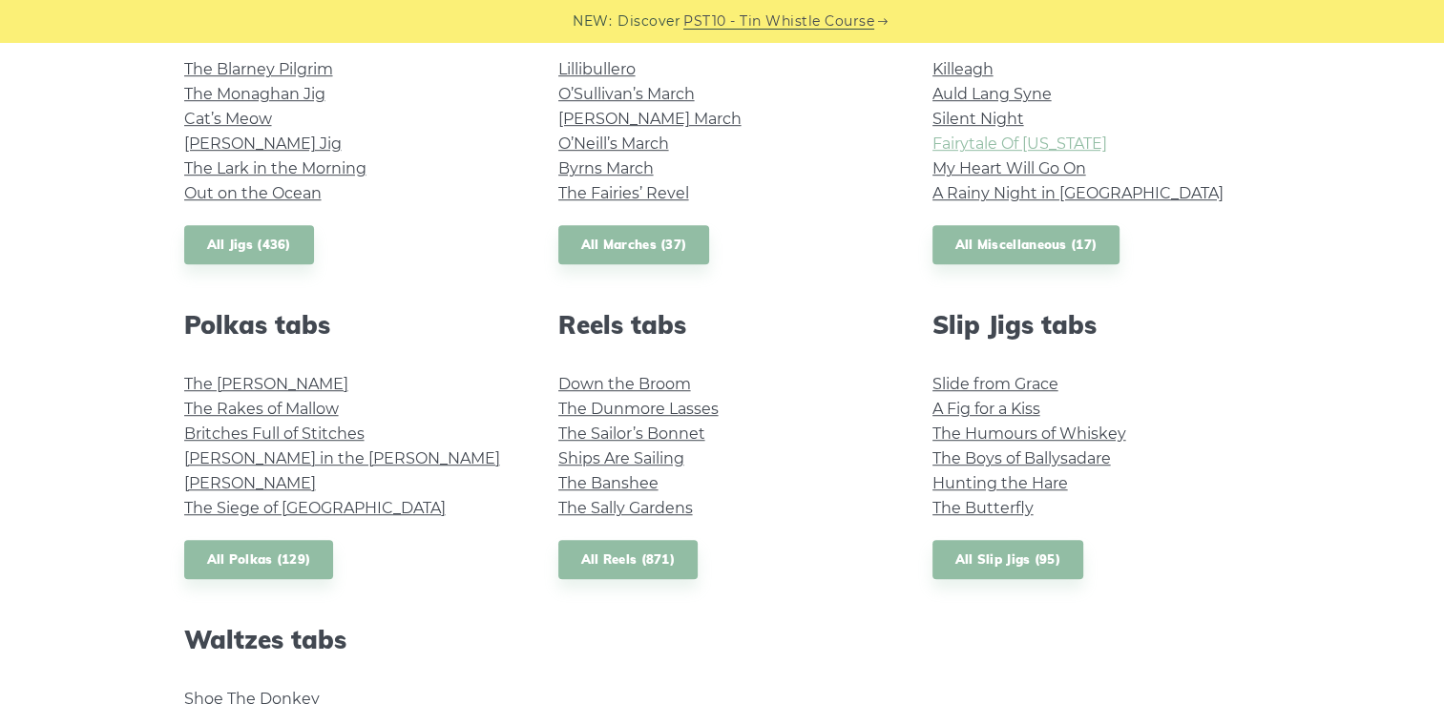
click at [967, 136] on link "Fairytale Of [US_STATE]" at bounding box center [1019, 144] width 175 height 18
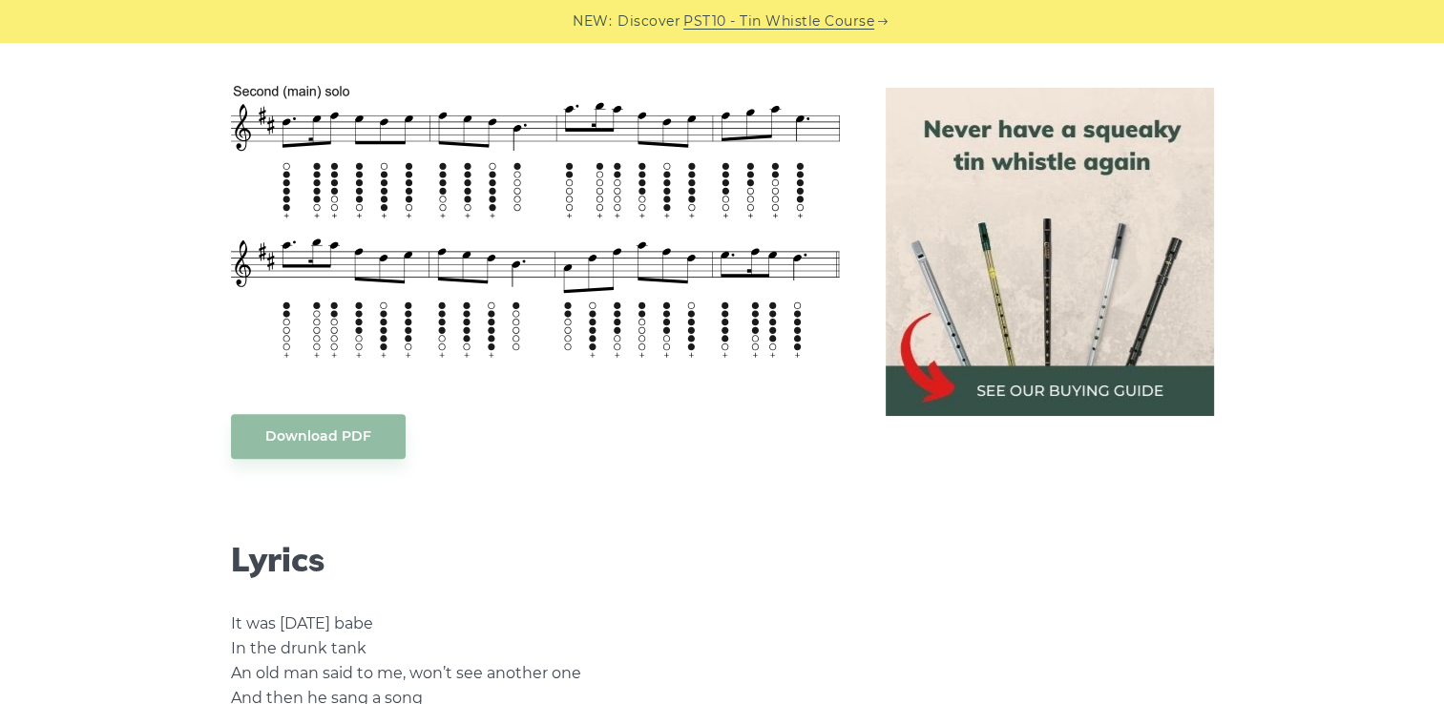
scroll to position [1220, 0]
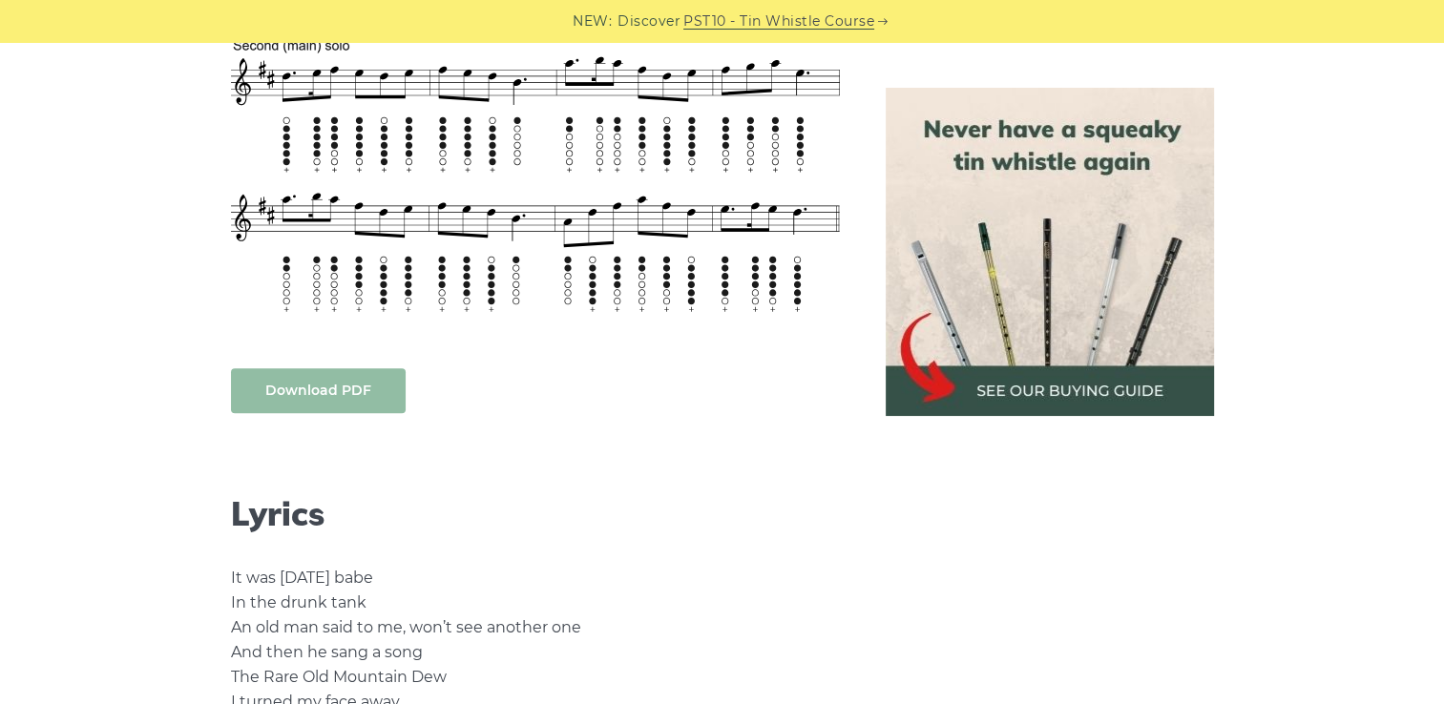
click at [298, 384] on link "Download PDF" at bounding box center [318, 390] width 175 height 45
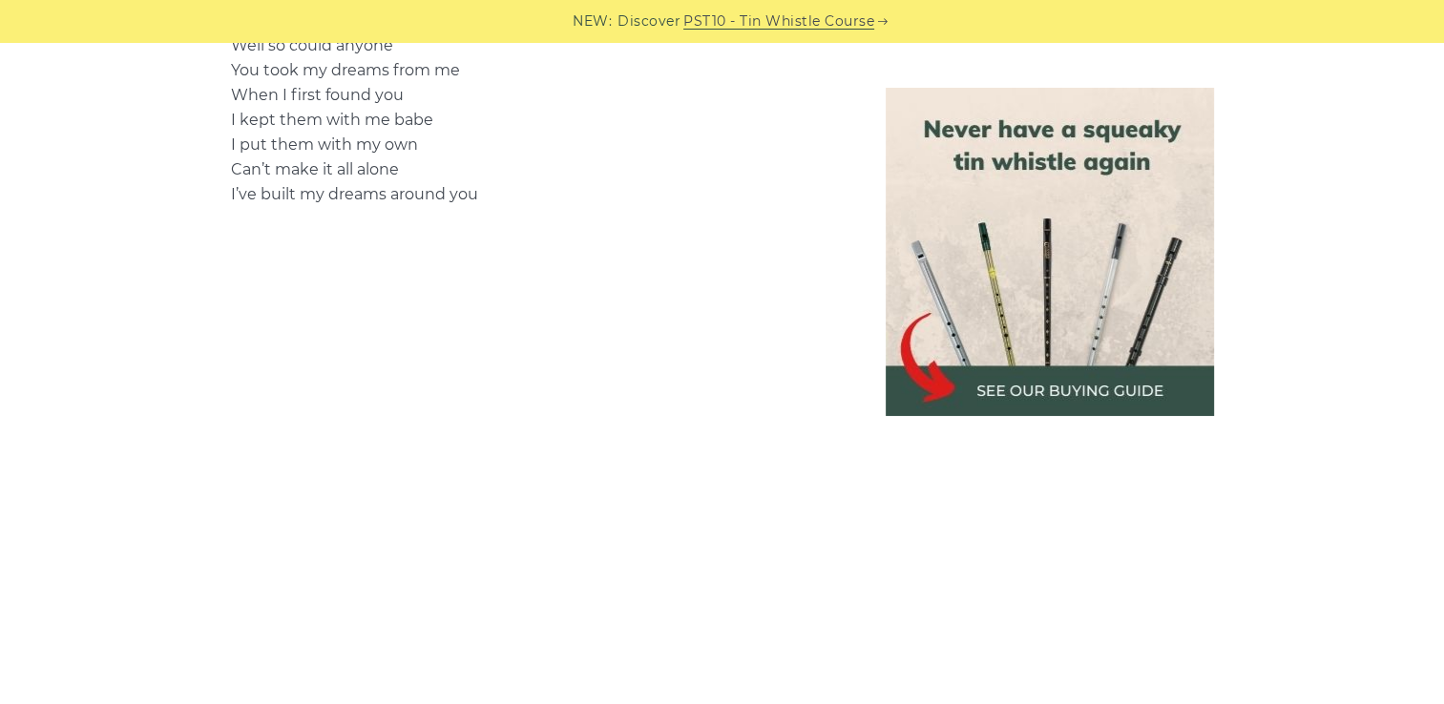
scroll to position [3618, 0]
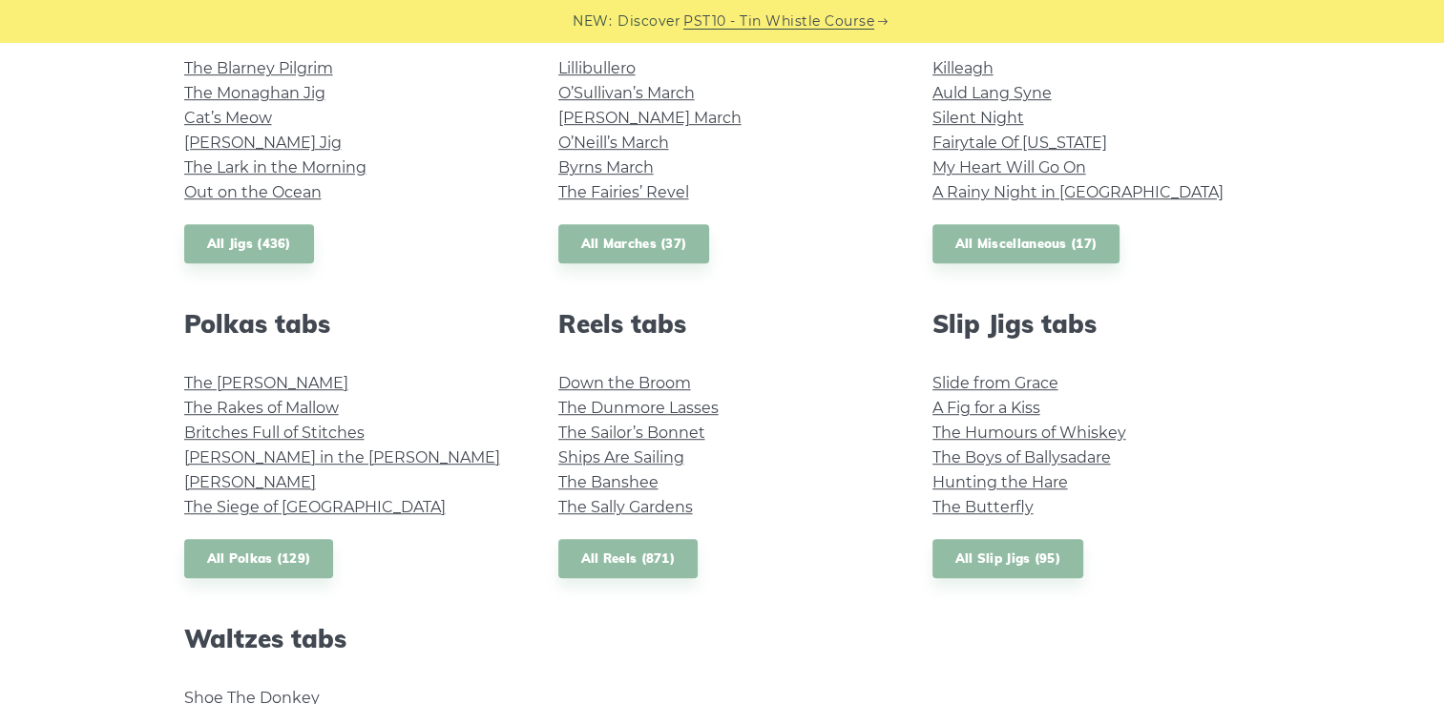
scroll to position [1016, 0]
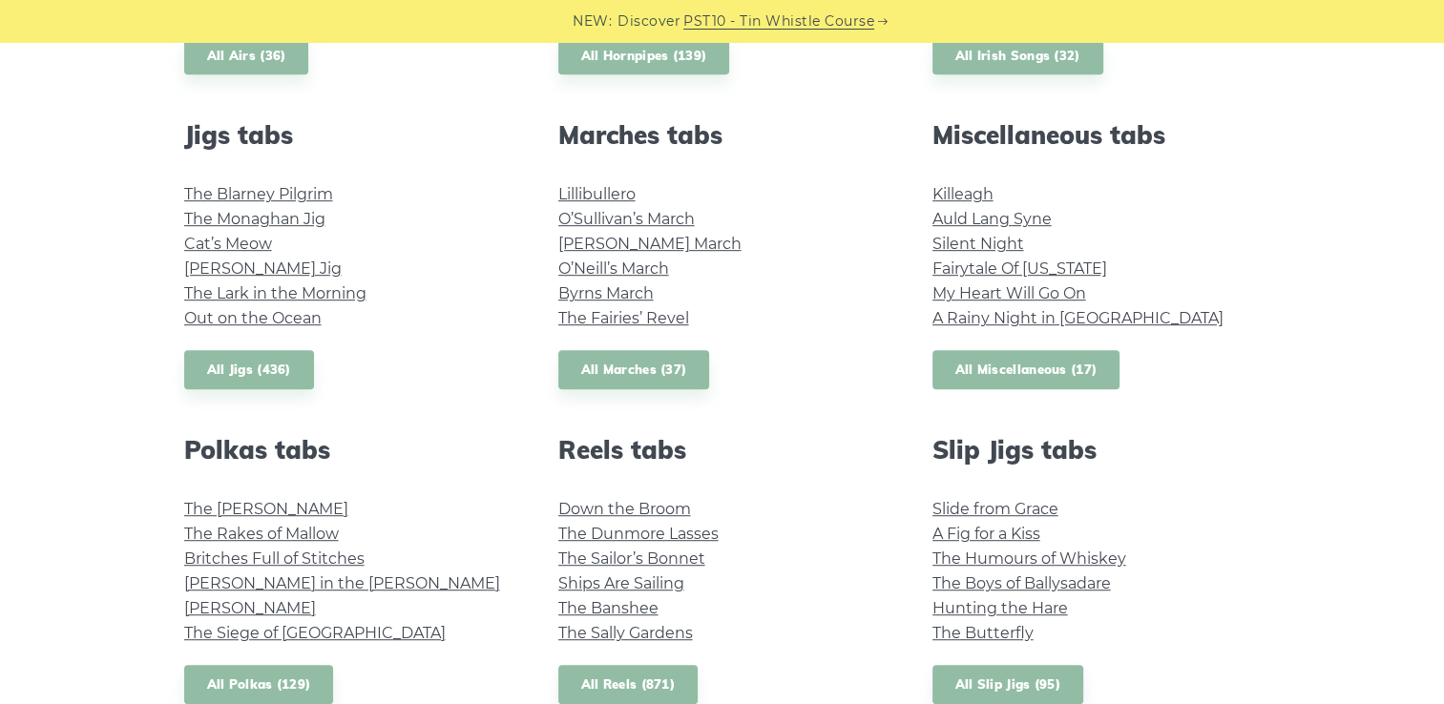
click at [1020, 362] on link "All Miscellaneous (17)" at bounding box center [1026, 369] width 188 height 39
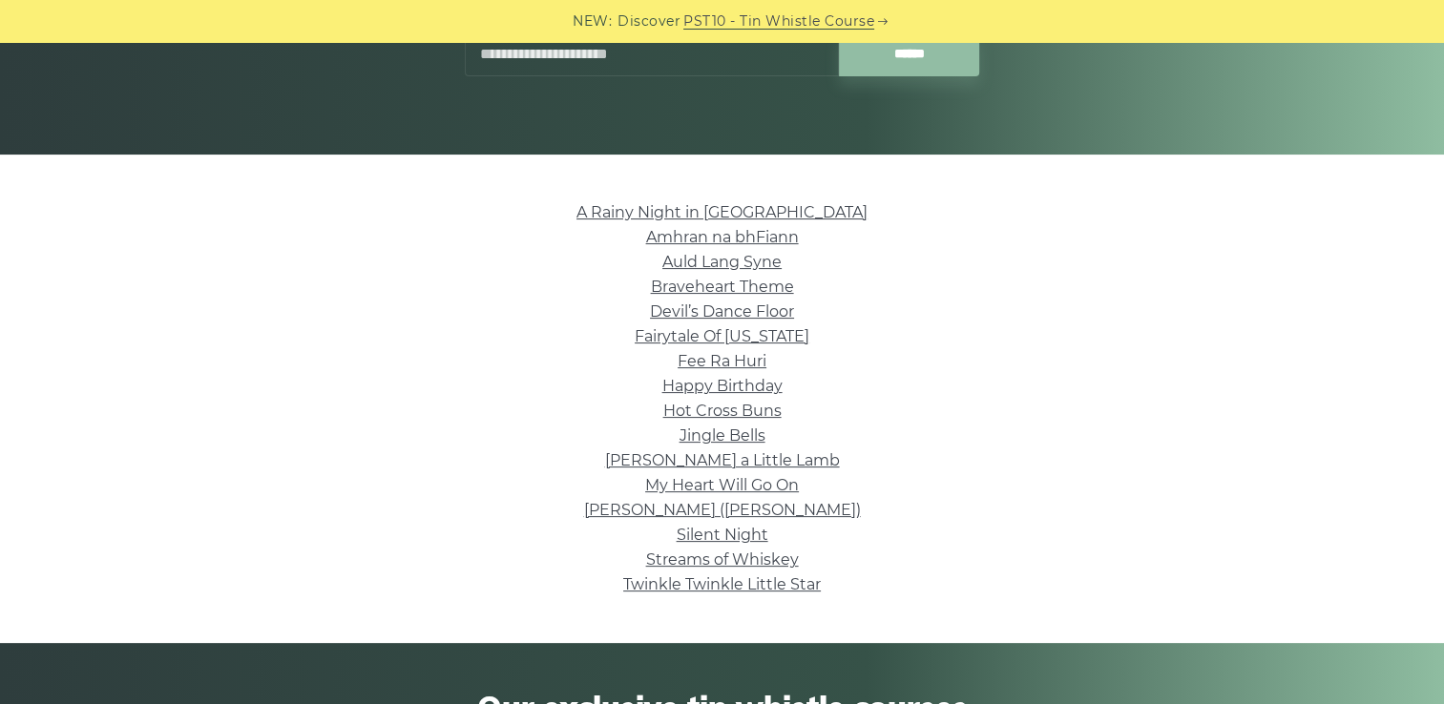
scroll to position [347, 0]
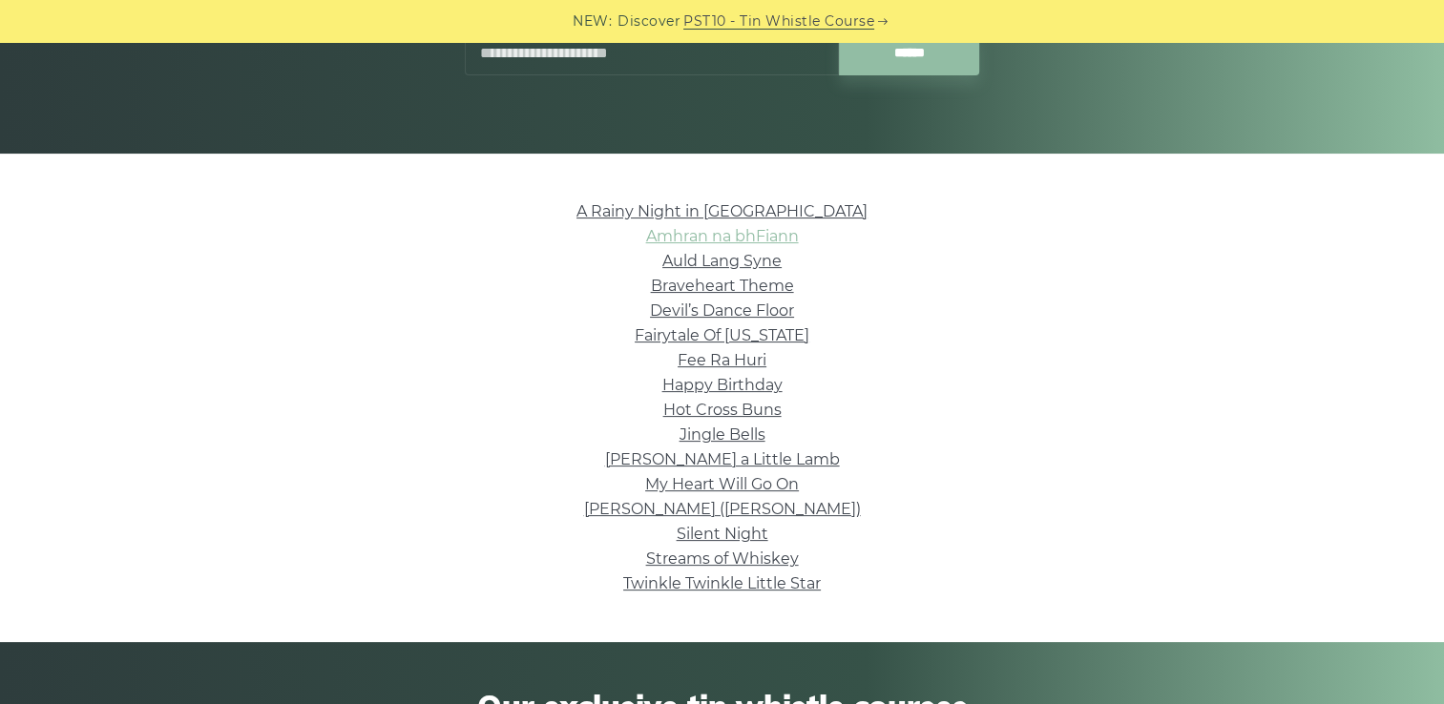
click at [687, 239] on link "Amhran na bhFiann" at bounding box center [722, 236] width 153 height 18
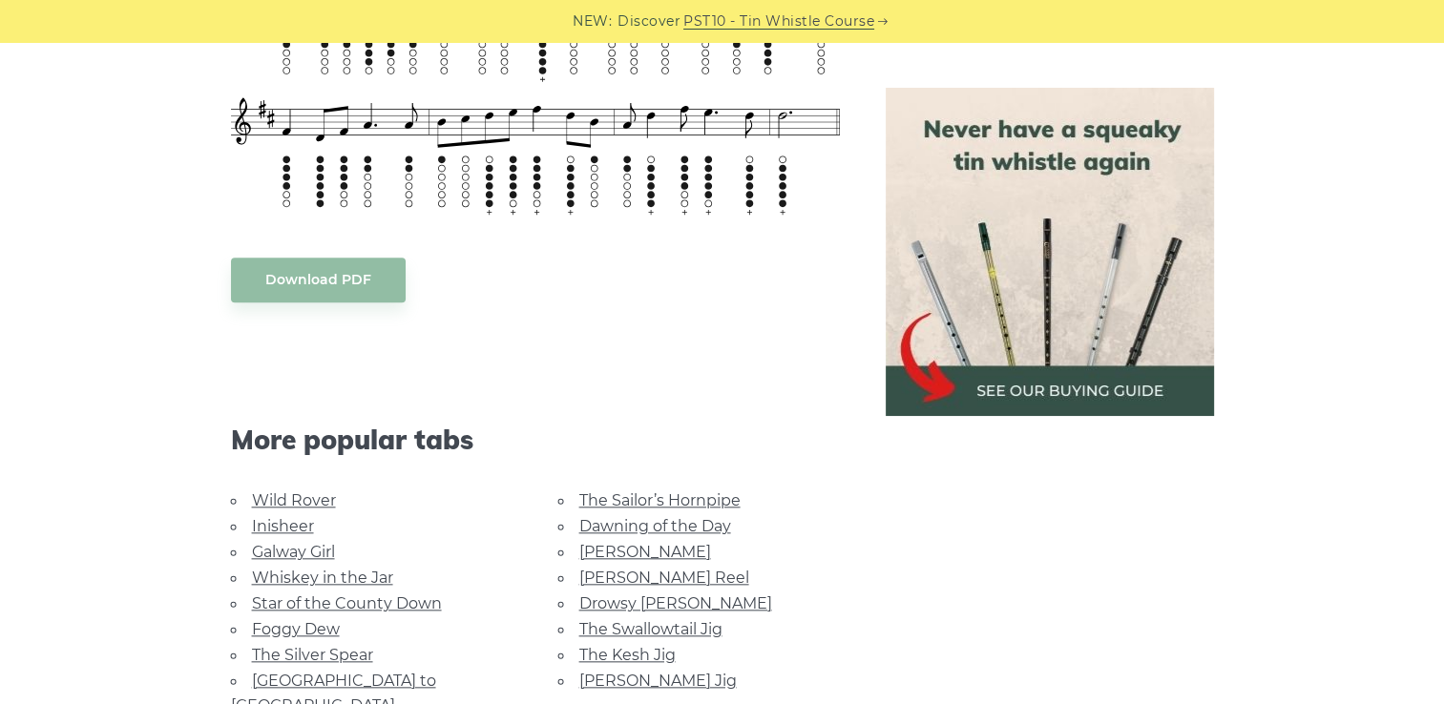
scroll to position [1863, 0]
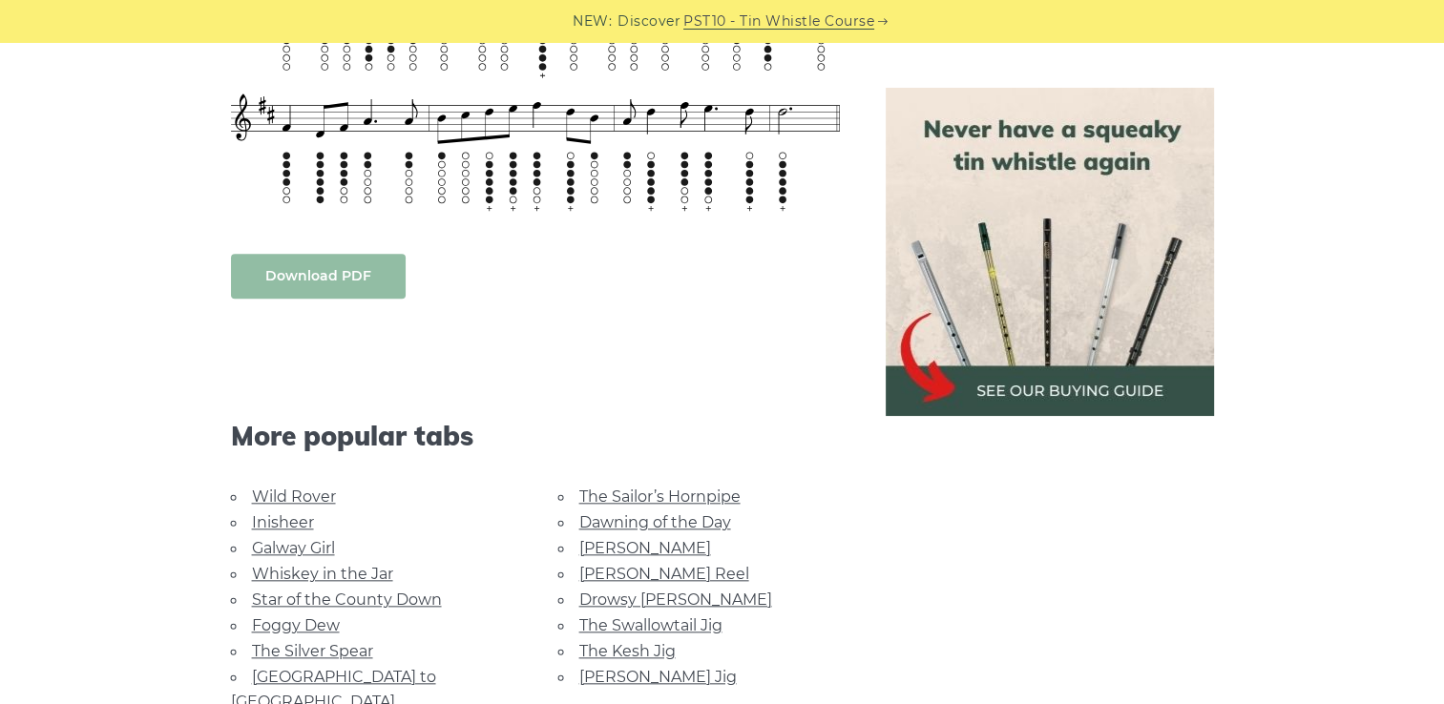
click at [359, 283] on link "Download PDF" at bounding box center [318, 276] width 175 height 45
